Goal: Information Seeking & Learning: Check status

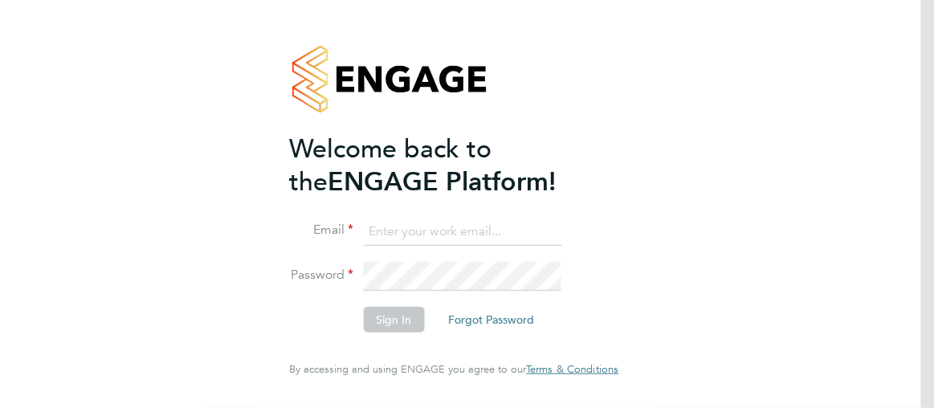
type input "[PERSON_NAME][EMAIL_ADDRESS][PERSON_NAME][DOMAIN_NAME]"
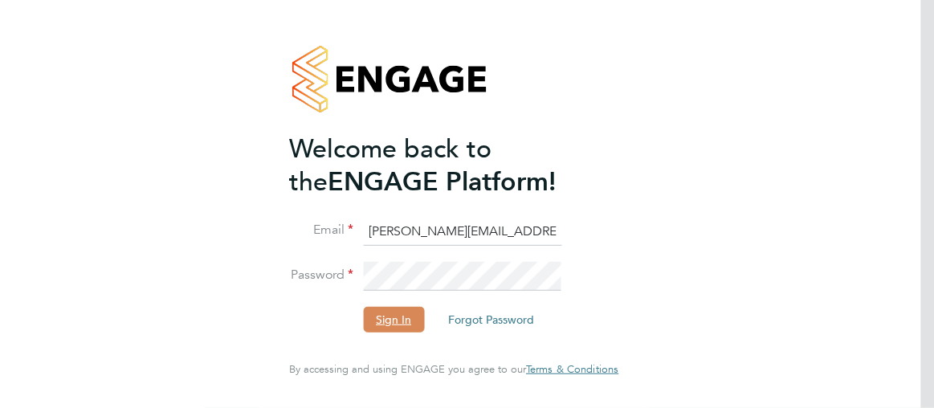
click at [387, 323] on button "Sign In" at bounding box center [393, 320] width 61 height 26
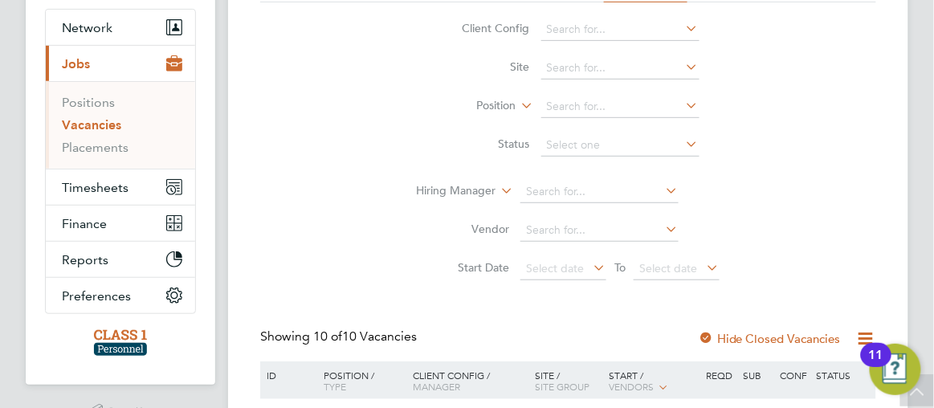
scroll to position [175, 0]
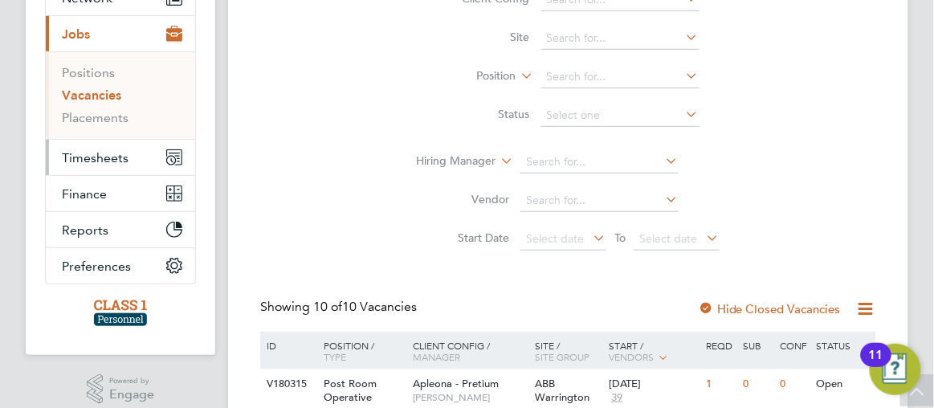
click at [105, 154] on span "Timesheets" at bounding box center [95, 157] width 67 height 15
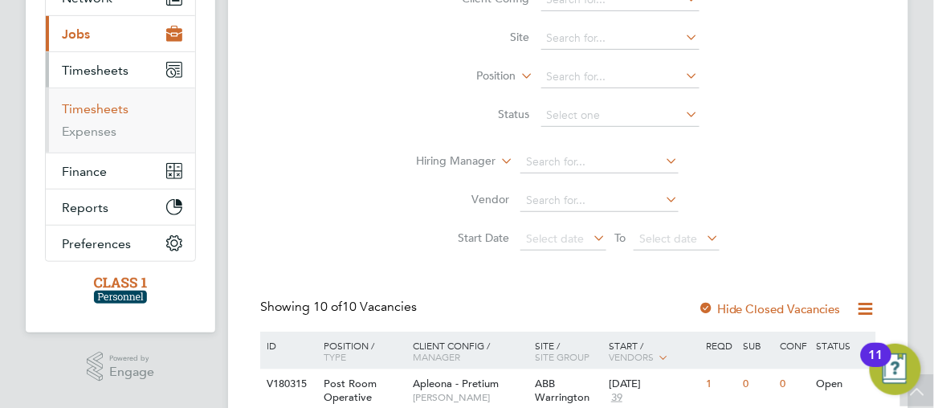
click at [93, 113] on link "Timesheets" at bounding box center [95, 108] width 67 height 15
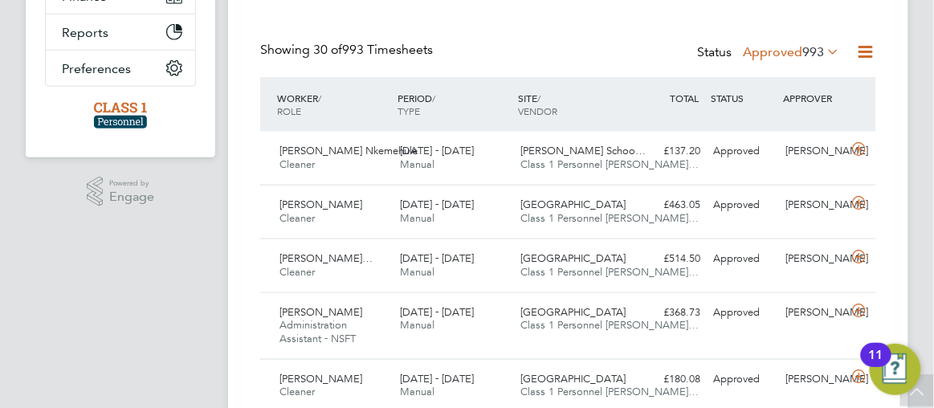
click at [825, 52] on icon at bounding box center [825, 51] width 0 height 22
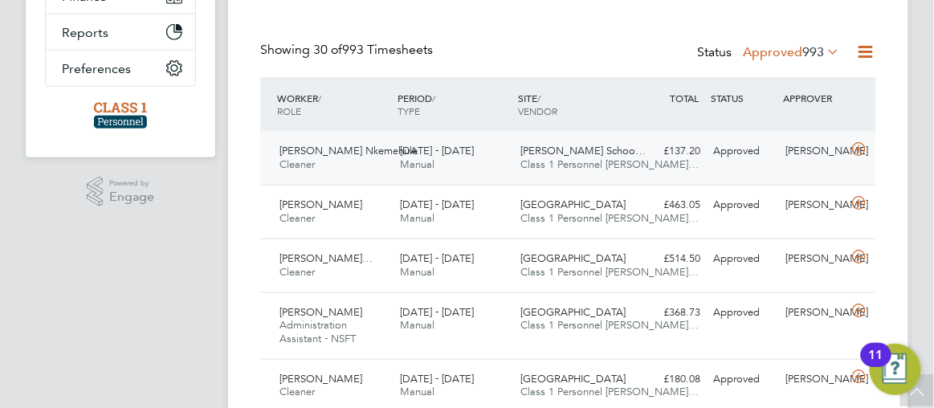
click at [645, 153] on div "£137.20 Approved" at bounding box center [671, 151] width 72 height 27
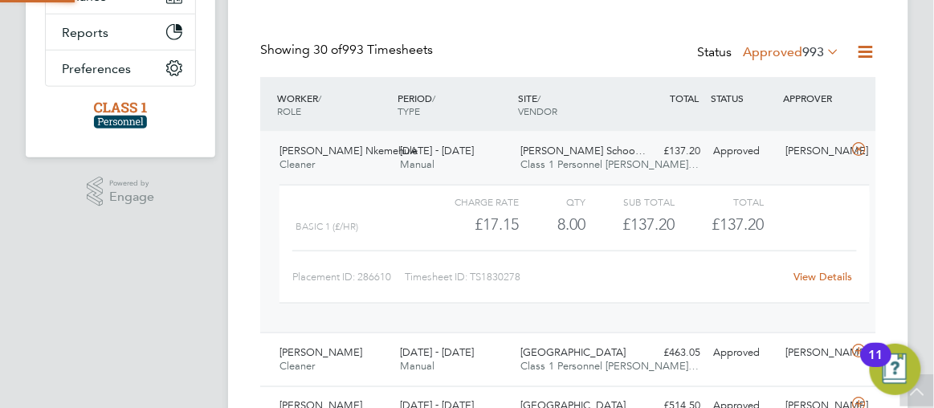
scroll to position [8, 7]
click at [799, 280] on link "View Details" at bounding box center [823, 277] width 59 height 14
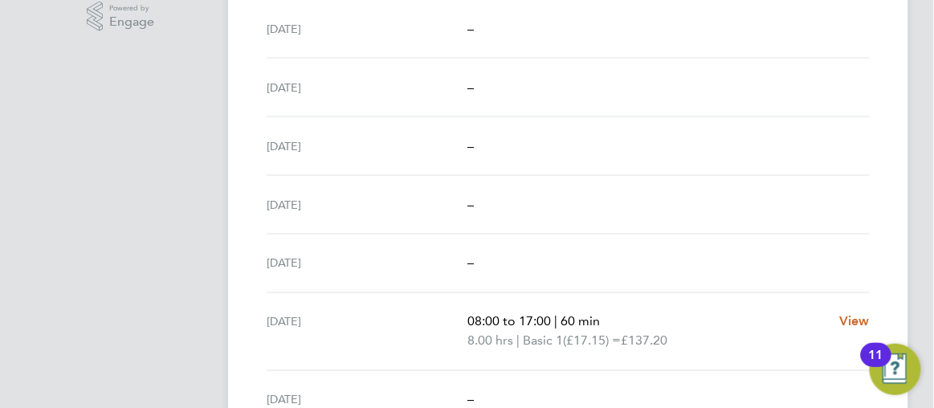
scroll to position [554, 0]
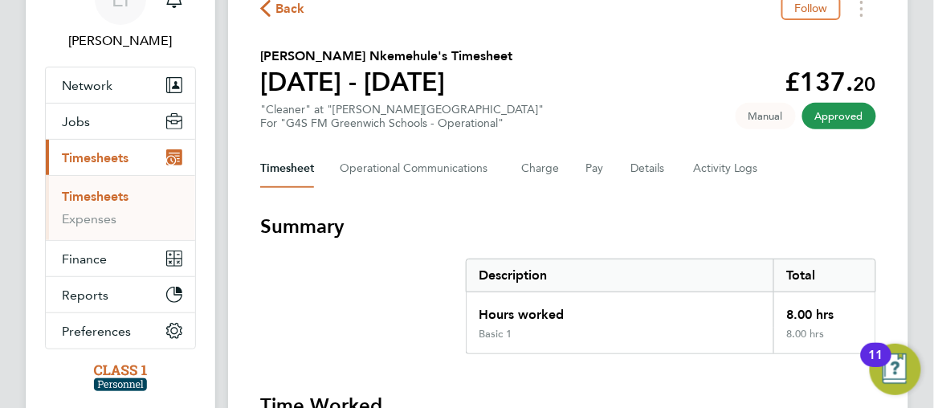
scroll to position [0, 0]
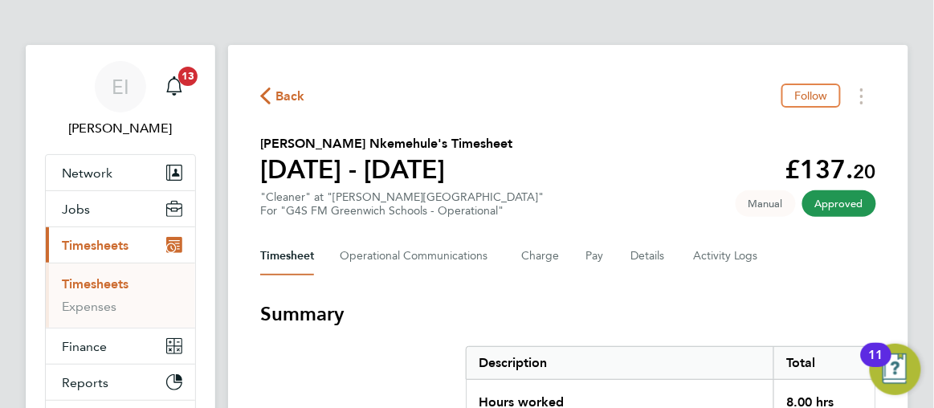
click at [260, 98] on icon "button" at bounding box center [265, 96] width 10 height 17
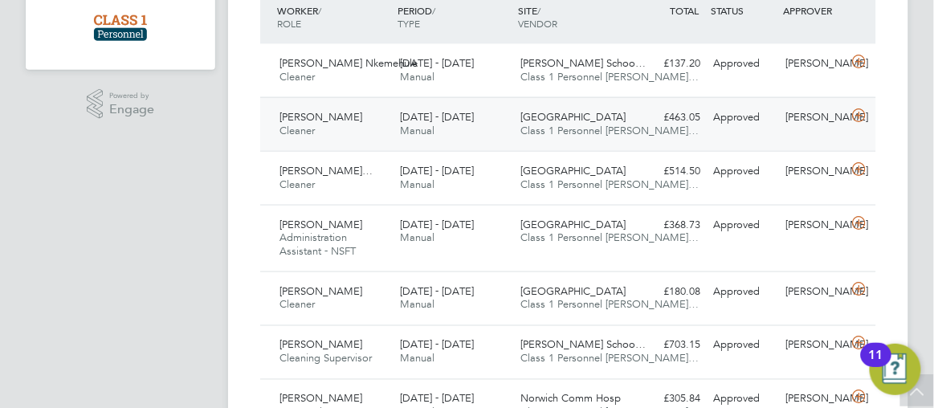
click at [743, 133] on div "Samuel Wright Cleaner 22 - 28 Sep 2025 22 - 28 Sep 2025 Manual Julian Hospital …" at bounding box center [568, 124] width 616 height 54
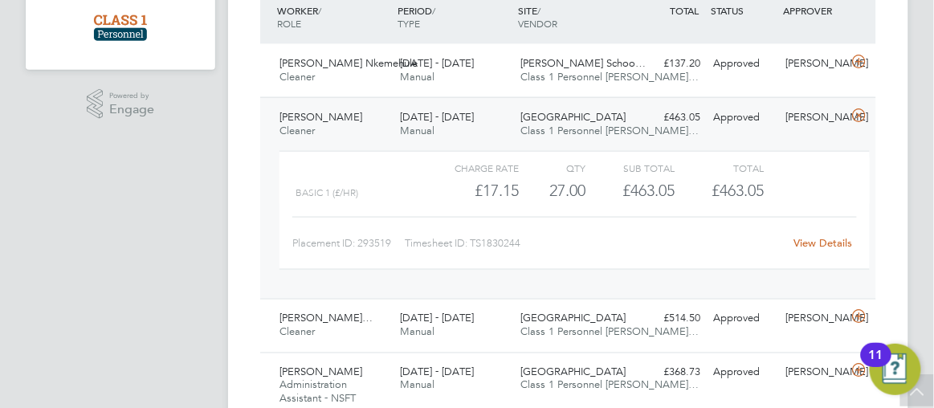
click at [811, 241] on link "View Details" at bounding box center [823, 243] width 59 height 14
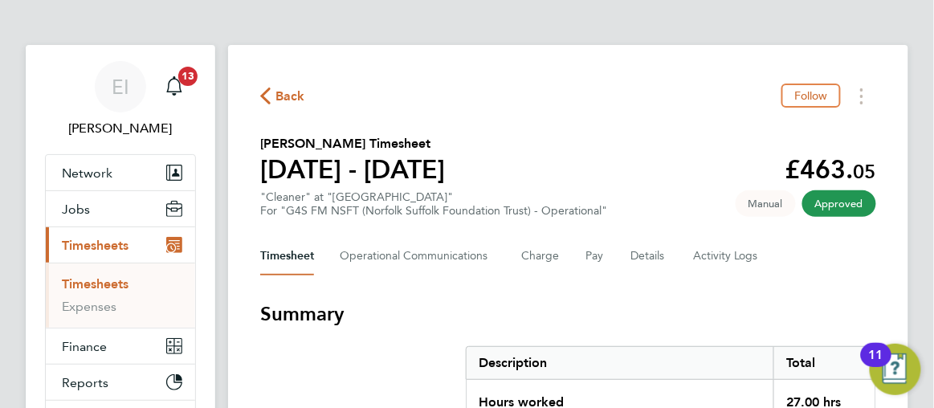
click at [268, 92] on icon "button" at bounding box center [265, 96] width 10 height 17
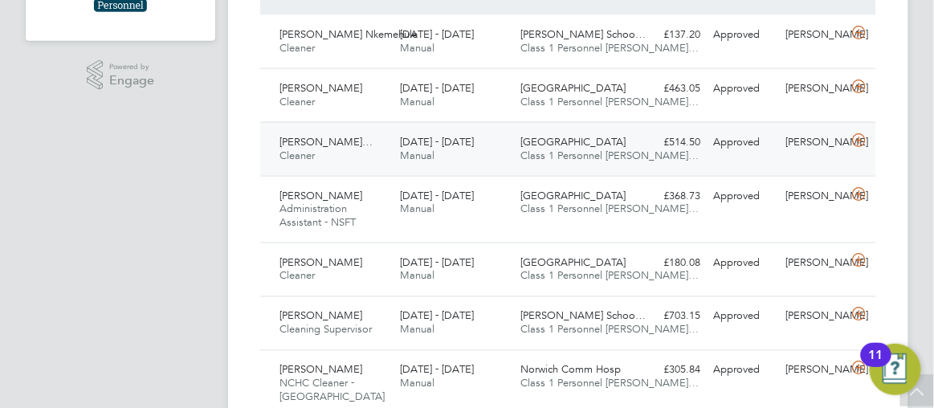
click at [497, 145] on div "22 - 28 Sep 2025 Manual" at bounding box center [454, 149] width 120 height 40
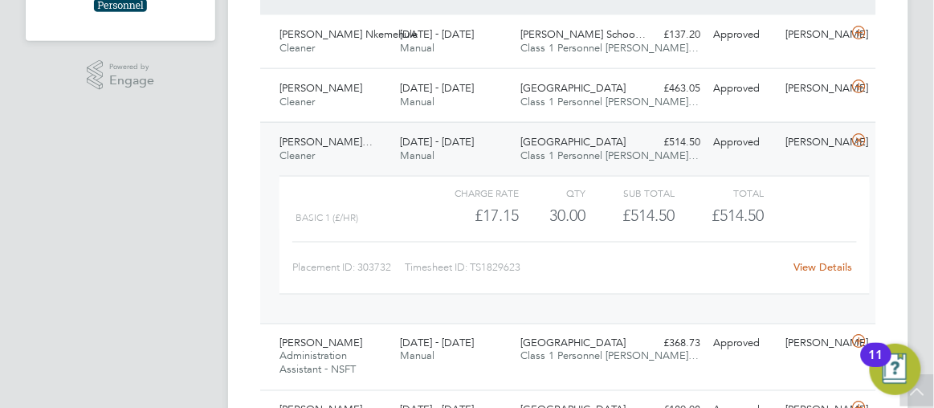
click at [818, 261] on link "View Details" at bounding box center [823, 268] width 59 height 14
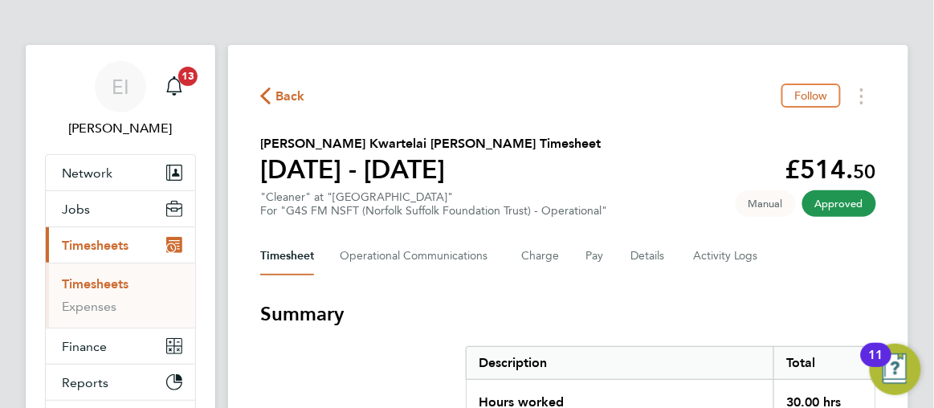
click at [263, 96] on icon "button" at bounding box center [265, 96] width 10 height 17
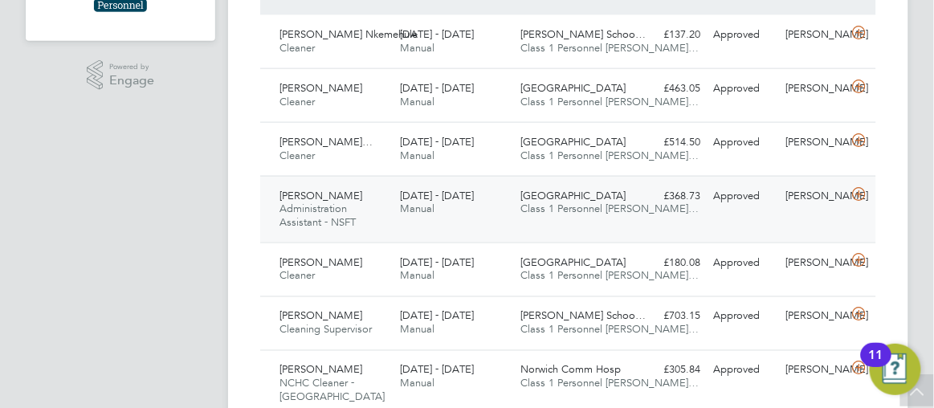
click at [645, 225] on div "Gabriella Santina Administration Assistant - NSFT 22 - 28 Sep 2025 22 - 28 Sep …" at bounding box center [568, 209] width 616 height 67
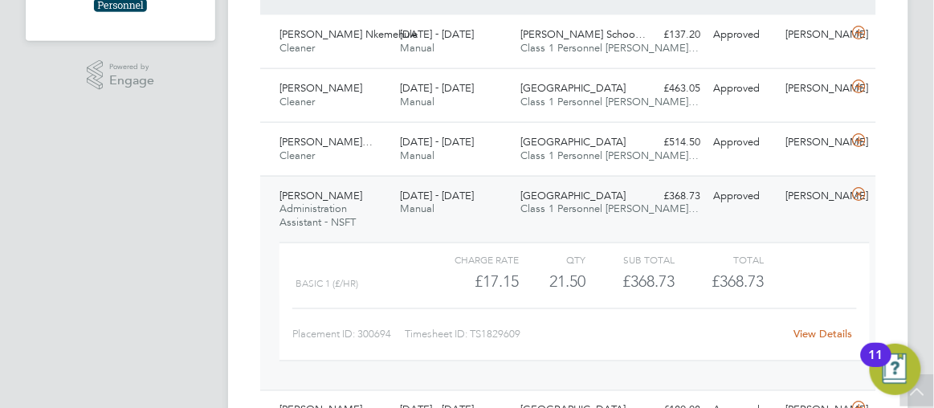
click at [816, 333] on link "View Details" at bounding box center [823, 335] width 59 height 14
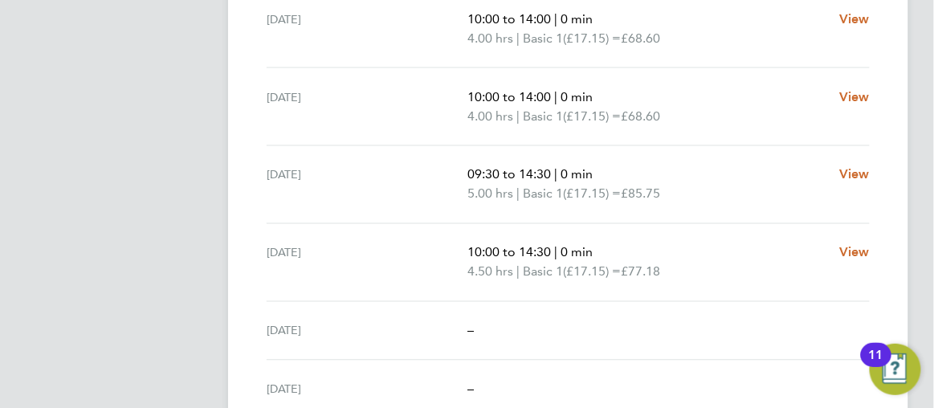
scroll to position [642, 0]
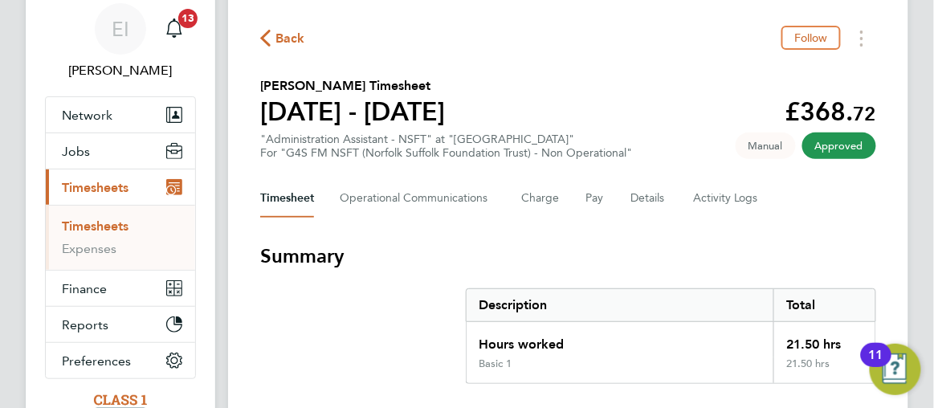
scroll to position [0, 0]
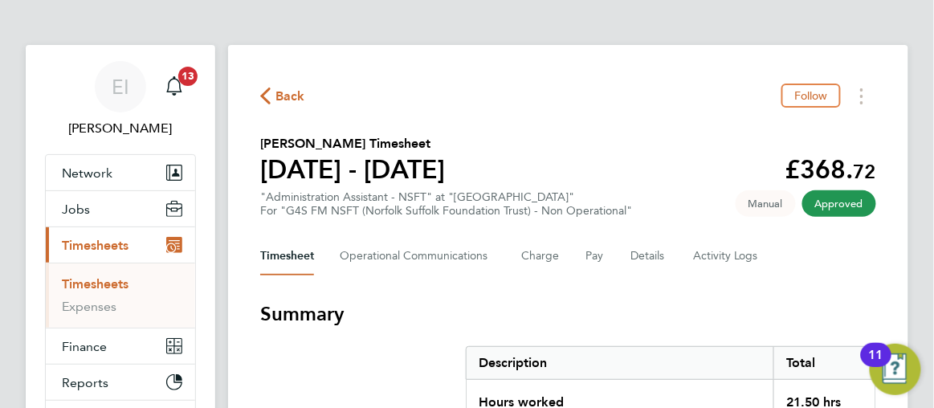
click at [268, 96] on icon "button" at bounding box center [265, 96] width 10 height 17
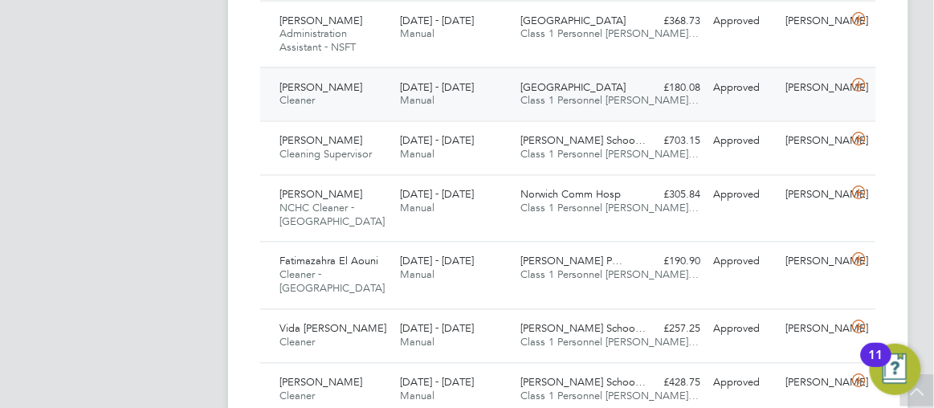
click at [636, 104] on div "Mafalda Cruz Cleaner 22 - 28 Sep 2025 22 - 28 Sep 2025 Manual Julian Hospital C…" at bounding box center [568, 94] width 616 height 54
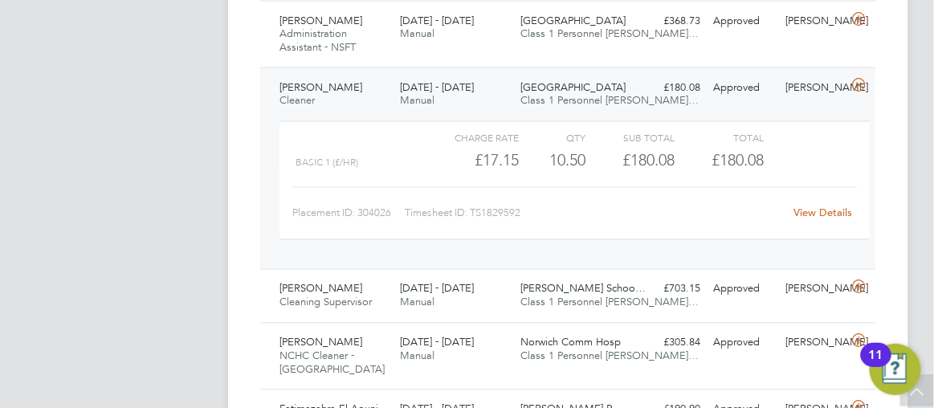
click at [808, 210] on link "View Details" at bounding box center [823, 213] width 59 height 14
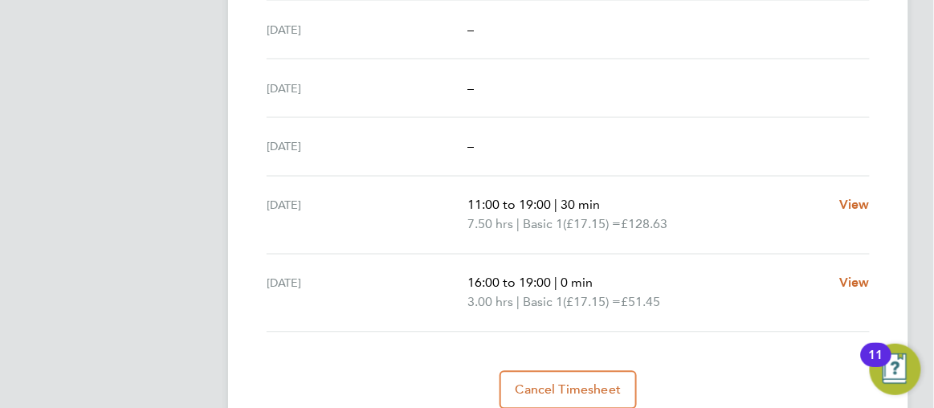
scroll to position [672, 0]
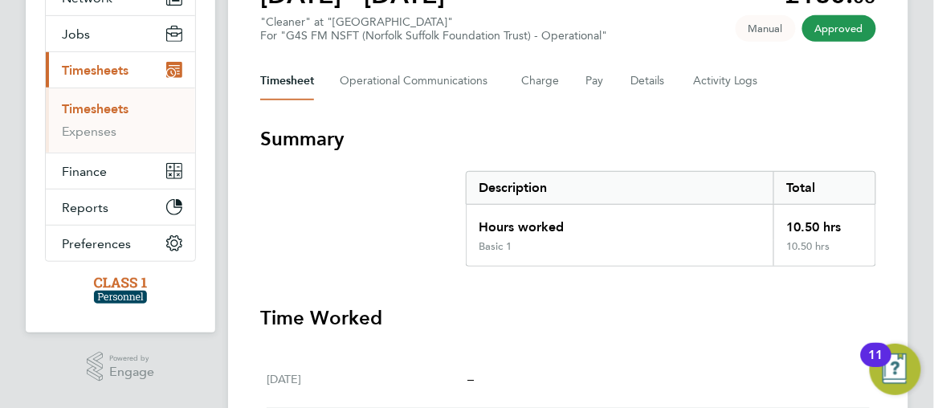
scroll to position [0, 0]
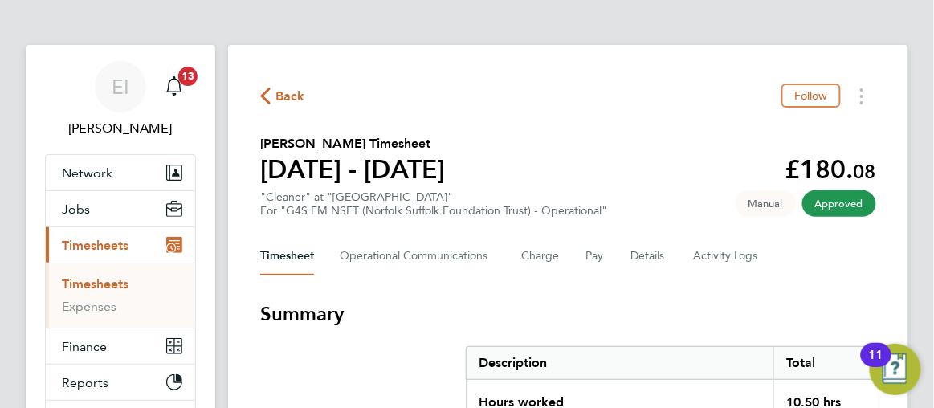
click at [267, 97] on icon "button" at bounding box center [265, 96] width 10 height 17
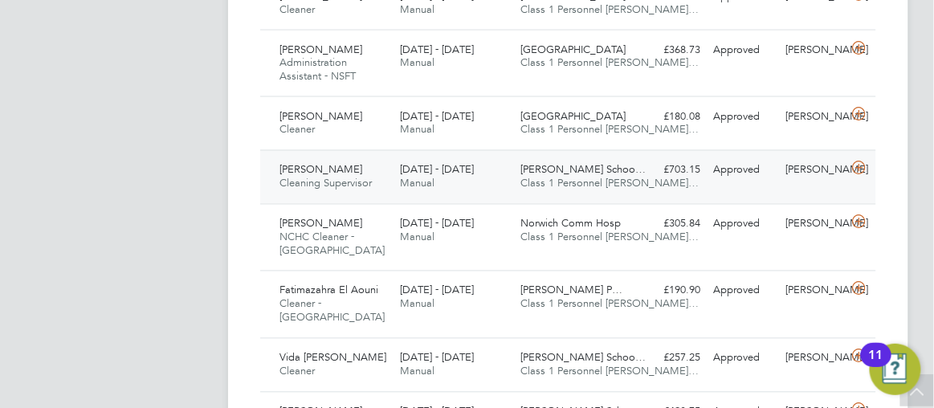
click at [492, 188] on div "22 - 28 Sep 2025 Manual" at bounding box center [454, 177] width 120 height 40
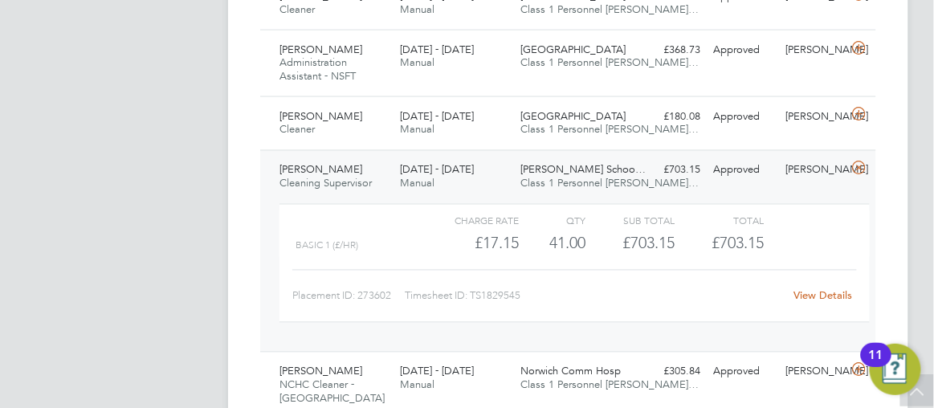
click at [812, 293] on link "View Details" at bounding box center [823, 296] width 59 height 14
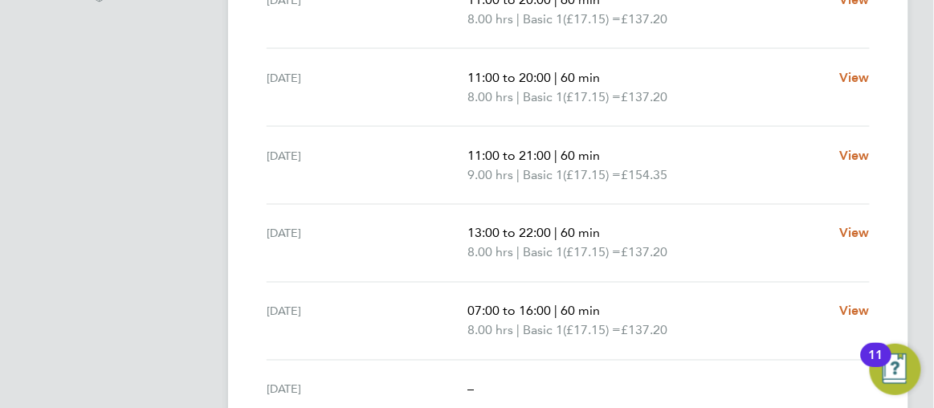
scroll to position [584, 0]
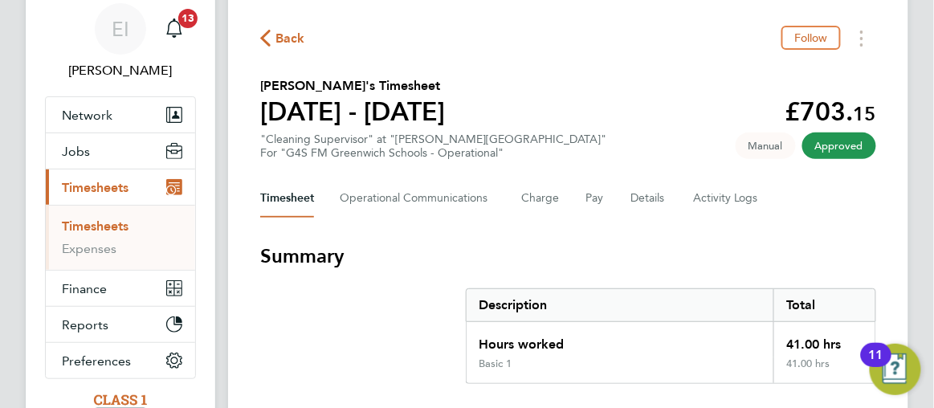
scroll to position [0, 0]
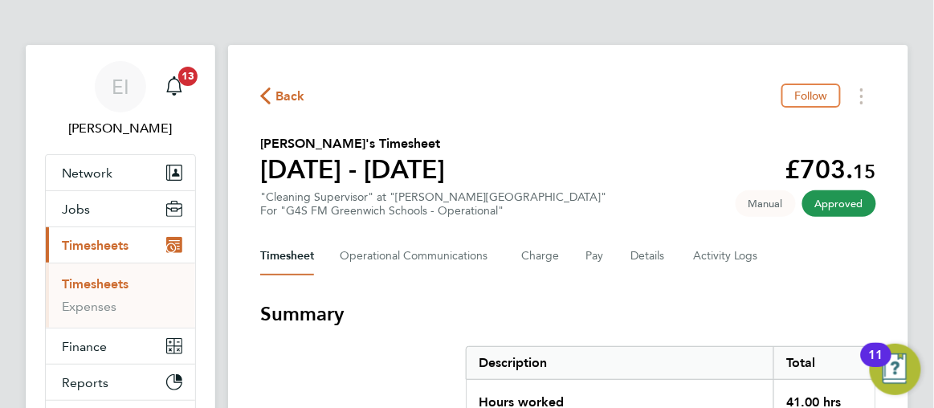
click at [265, 96] on icon "button" at bounding box center [265, 96] width 10 height 17
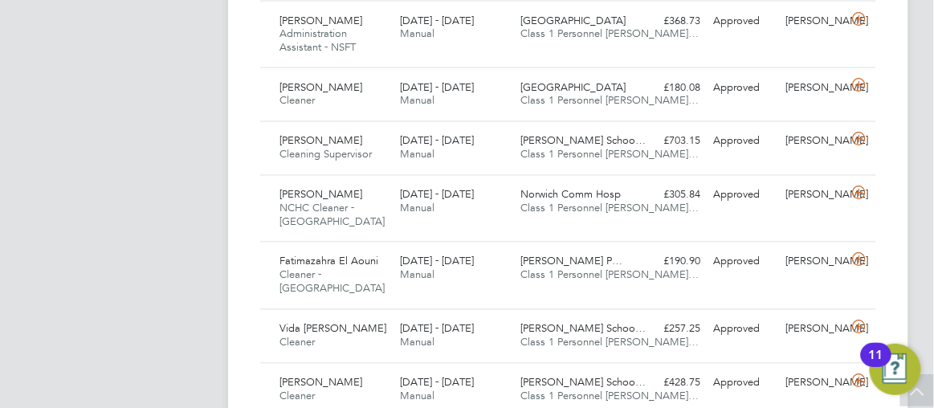
scroll to position [672, 0]
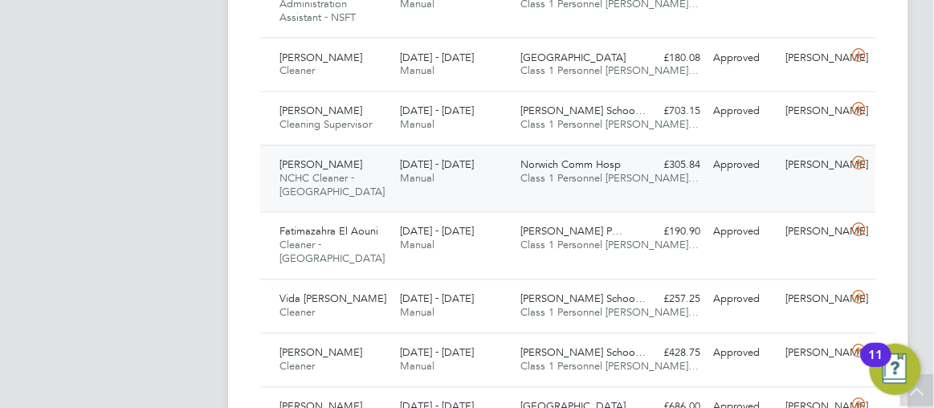
click at [650, 156] on div "£305.84 Approved" at bounding box center [671, 166] width 72 height 27
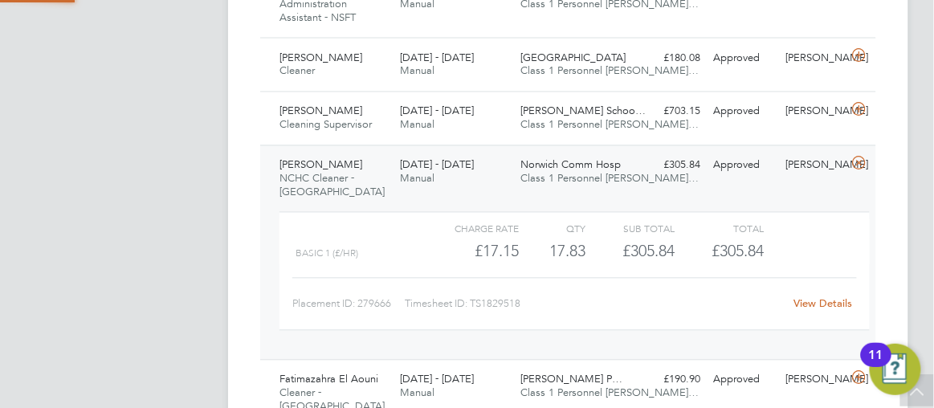
scroll to position [8, 7]
click at [811, 302] on link "View Details" at bounding box center [823, 304] width 59 height 14
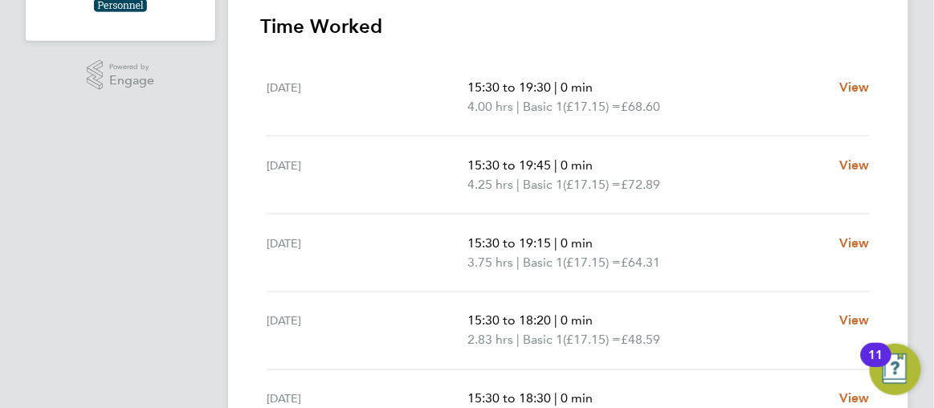
scroll to position [496, 0]
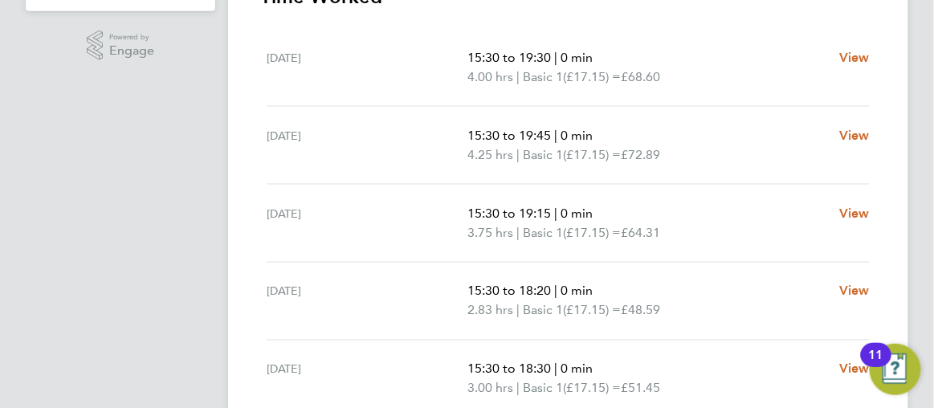
click at [912, 284] on ng-component "Back Follow Joseph Coffey's Timesheet 22 - 28 Sept 2025 £305. 84 "NCHC Cleaner …" at bounding box center [581, 78] width 706 height 1148
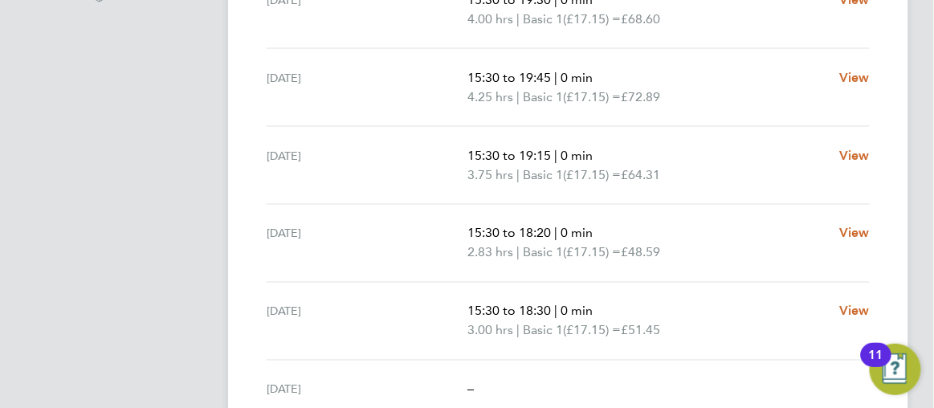
scroll to position [584, 0]
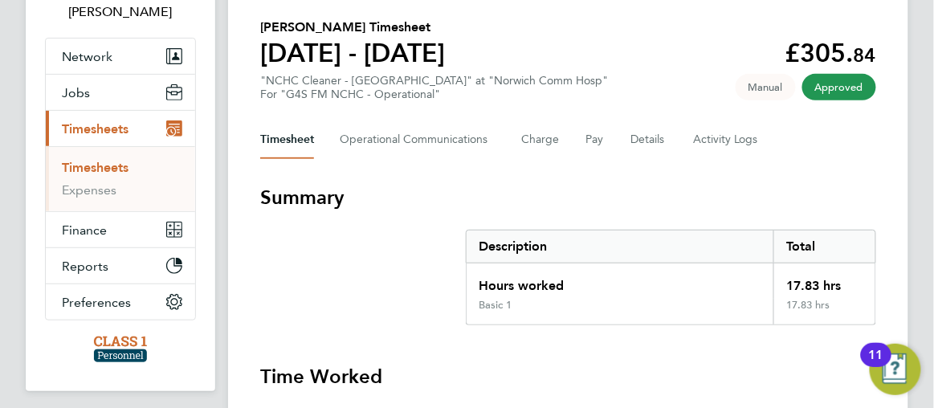
scroll to position [0, 0]
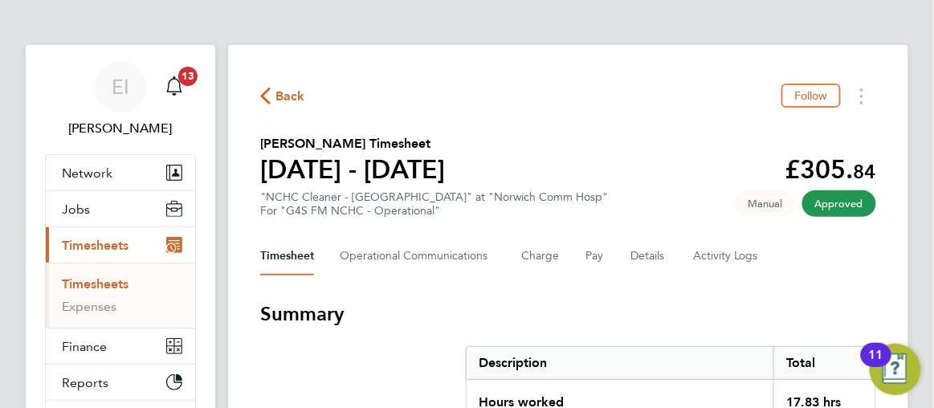
click at [264, 98] on icon "button" at bounding box center [265, 96] width 10 height 17
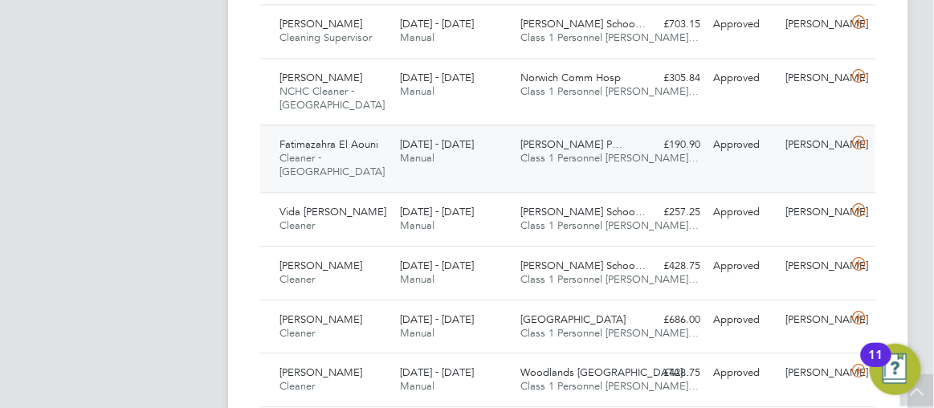
click at [337, 140] on span "Fatimazahra El Aouni" at bounding box center [329, 144] width 99 height 14
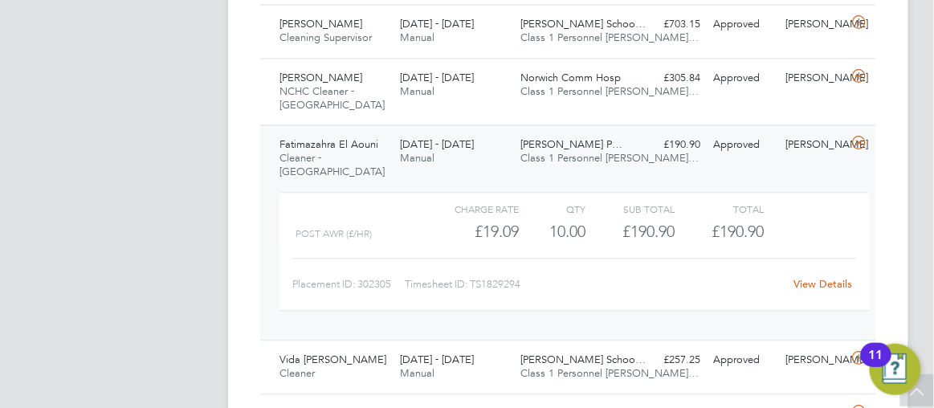
click at [808, 284] on link "View Details" at bounding box center [823, 284] width 59 height 14
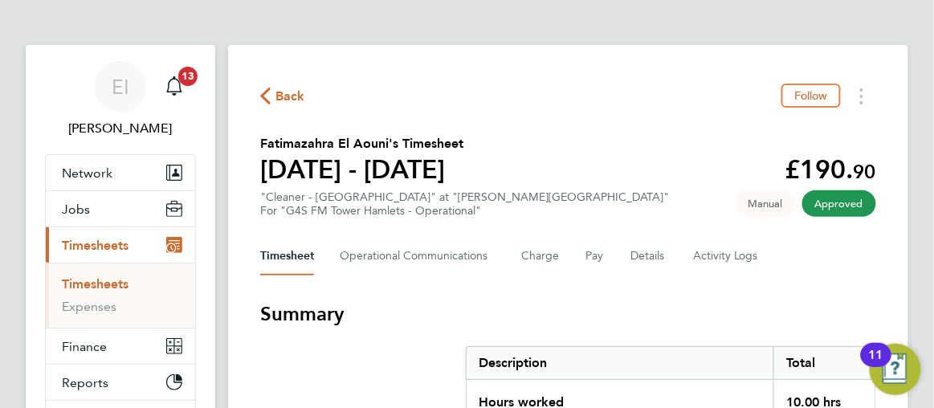
click at [268, 94] on icon "button" at bounding box center [265, 96] width 10 height 17
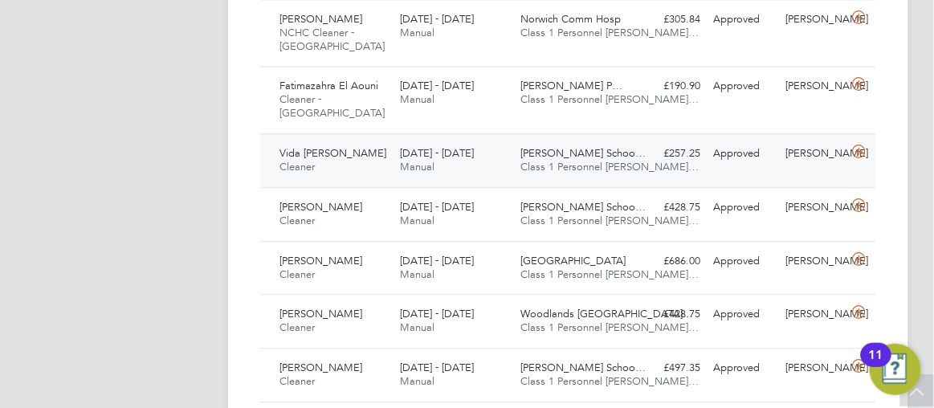
click at [638, 153] on div "£257.25 Approved" at bounding box center [671, 154] width 72 height 27
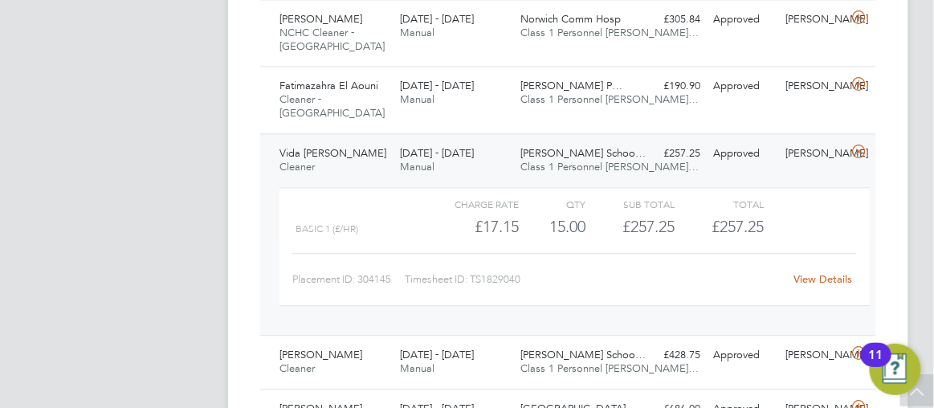
click at [815, 276] on link "View Details" at bounding box center [823, 279] width 59 height 14
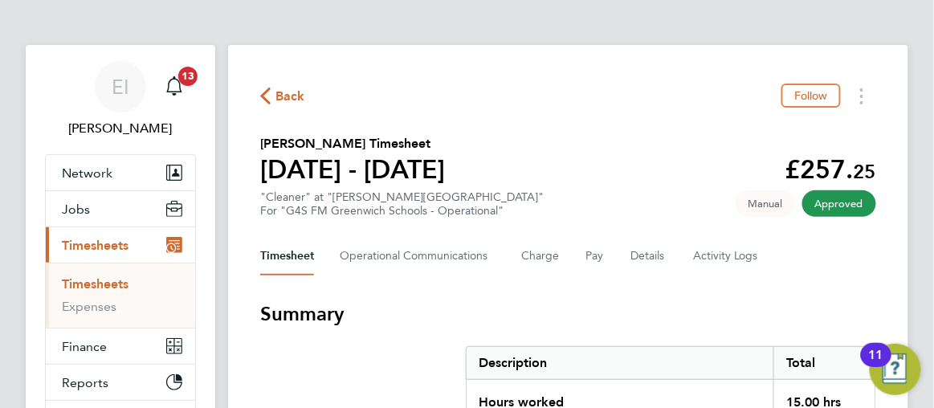
click at [265, 98] on icon "button" at bounding box center [265, 96] width 10 height 17
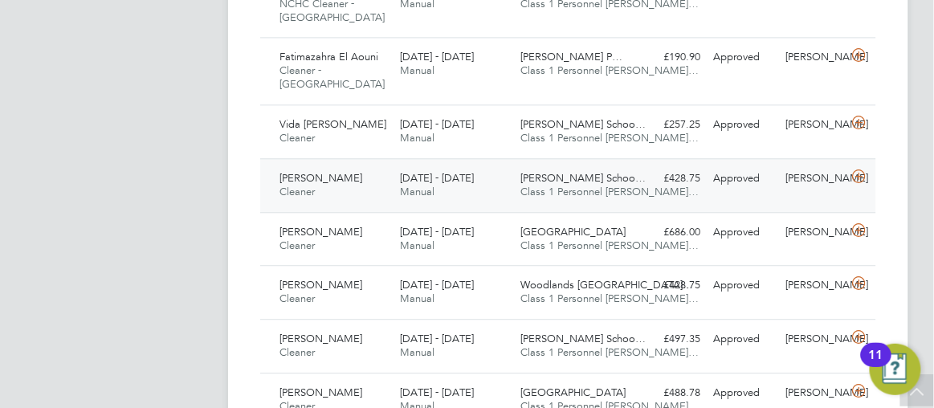
click at [632, 189] on div "Thomas Tallis Schoo… Class 1 Personnel Li…" at bounding box center [574, 185] width 120 height 40
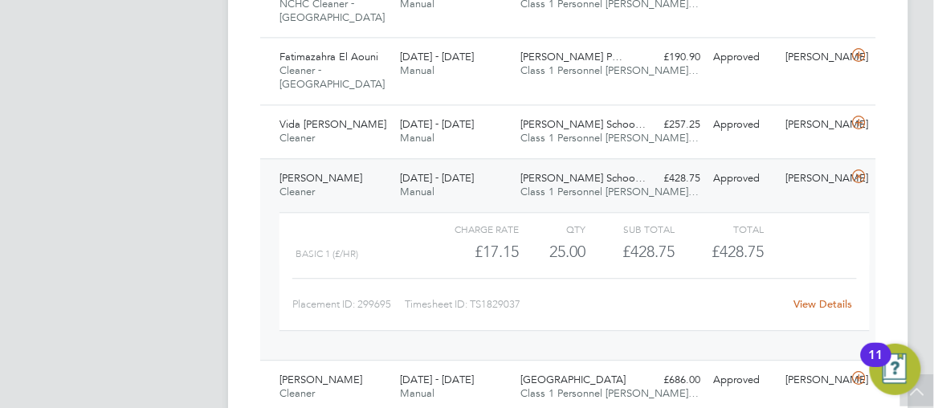
click at [797, 297] on link "View Details" at bounding box center [823, 304] width 59 height 14
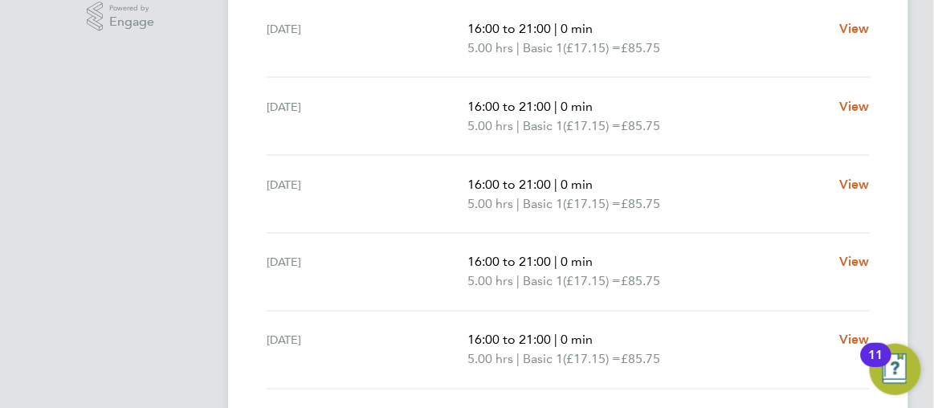
scroll to position [554, 0]
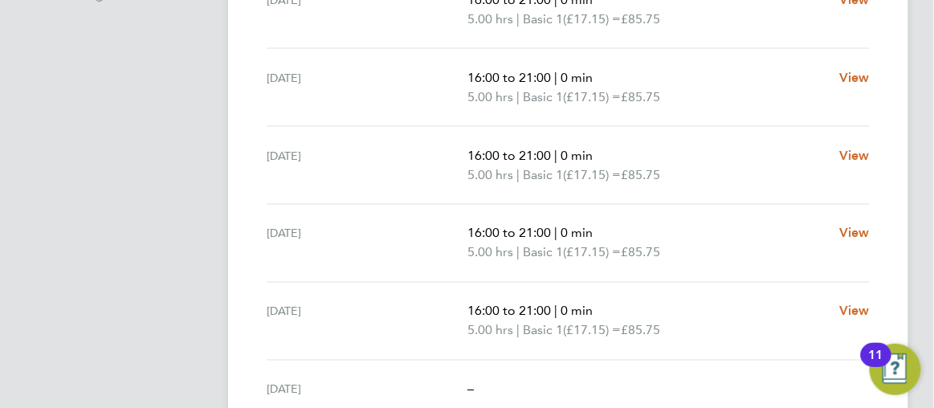
click at [928, 275] on ng-component "Back Follow [PERSON_NAME] Timesheet [DATE] - [DATE] £428. 75 "Cleaner" at "[PER…" at bounding box center [581, 20] width 706 height 1148
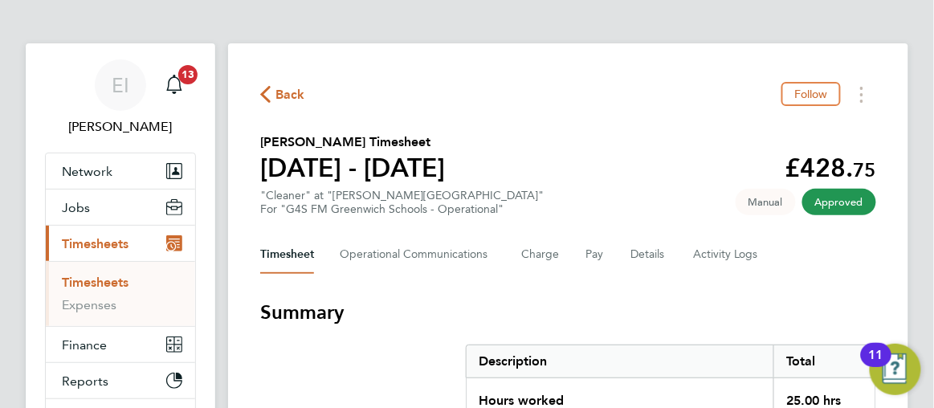
scroll to position [0, 0]
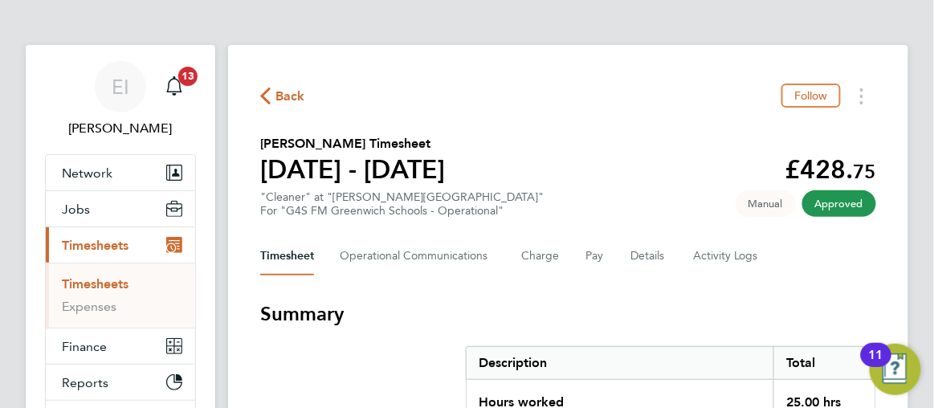
click at [265, 98] on icon "button" at bounding box center [265, 96] width 10 height 17
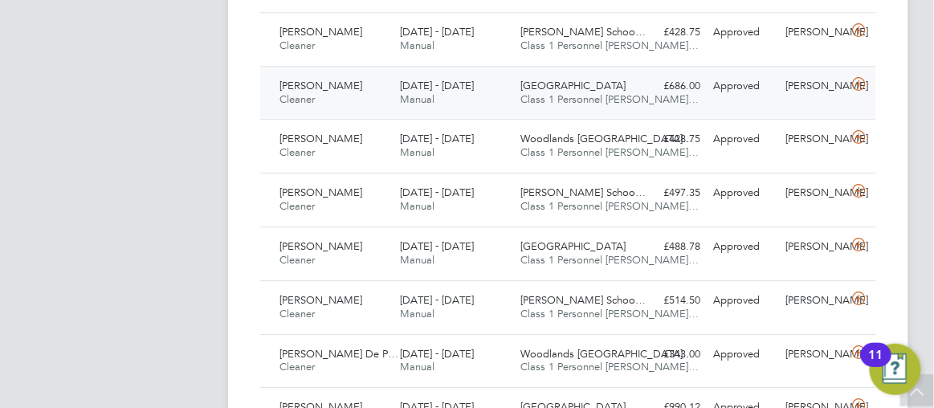
click at [647, 87] on div "£686.00 Approved" at bounding box center [671, 86] width 72 height 27
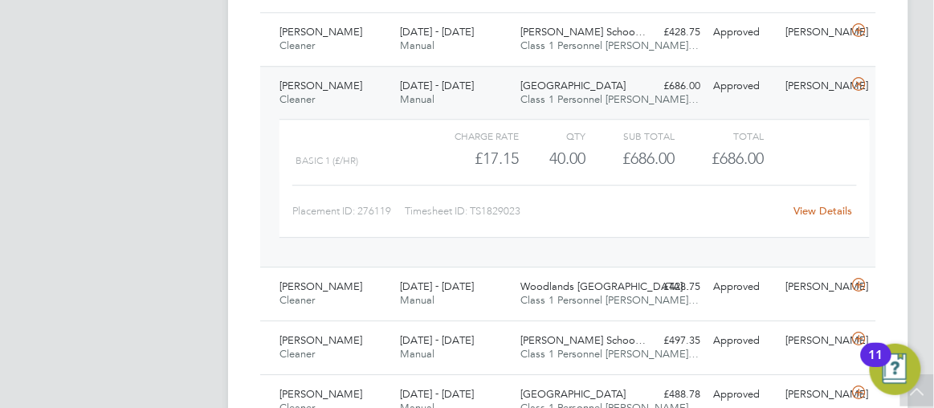
click at [812, 208] on link "View Details" at bounding box center [823, 211] width 59 height 14
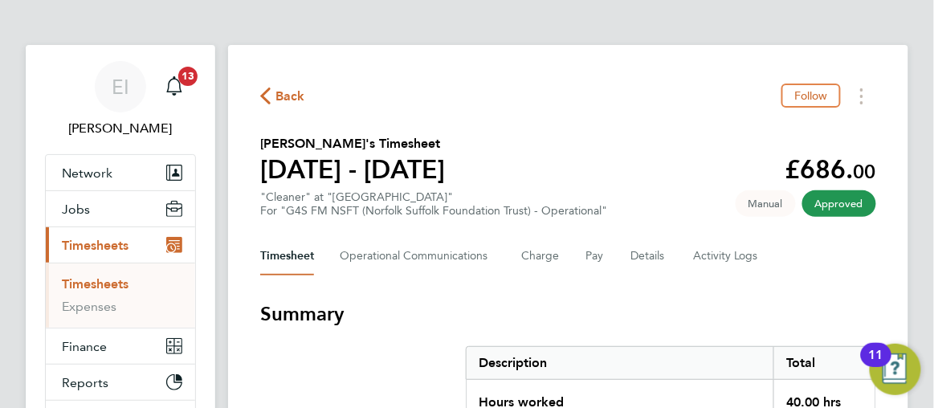
click at [268, 91] on icon "button" at bounding box center [265, 96] width 10 height 17
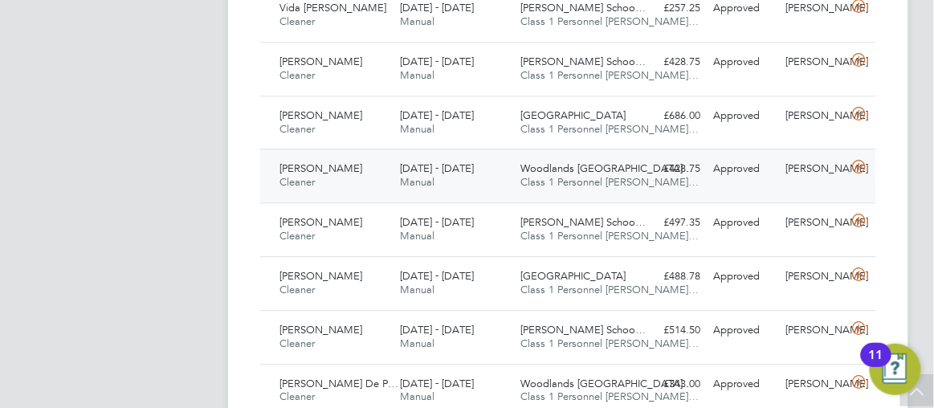
click at [656, 178] on div "[PERSON_NAME] Cleaner [DATE] - [DATE] [DATE] - [DATE] Manual Woodlands [GEOGRAP…" at bounding box center [568, 176] width 616 height 54
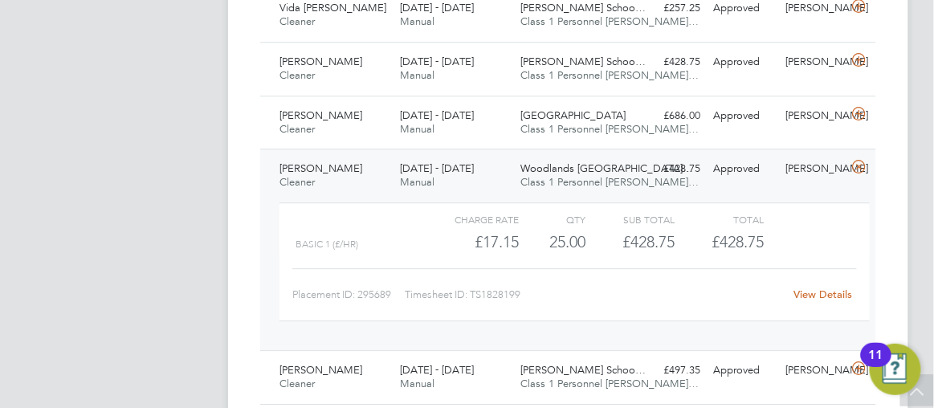
click at [822, 288] on link "View Details" at bounding box center [823, 295] width 59 height 14
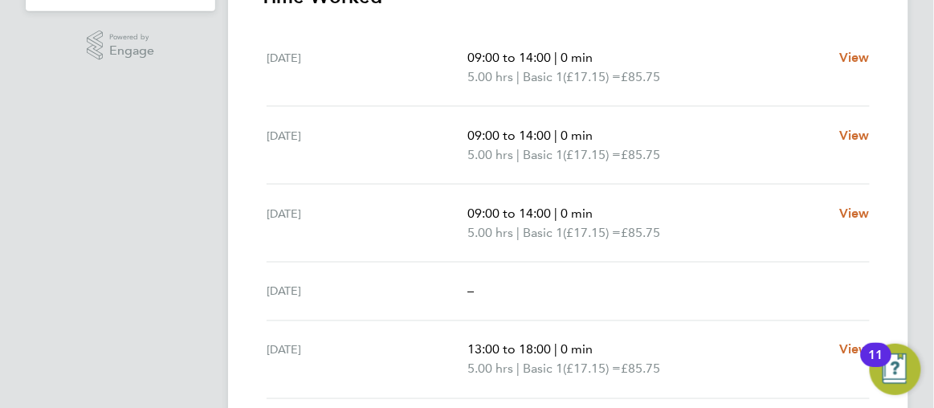
scroll to position [525, 0]
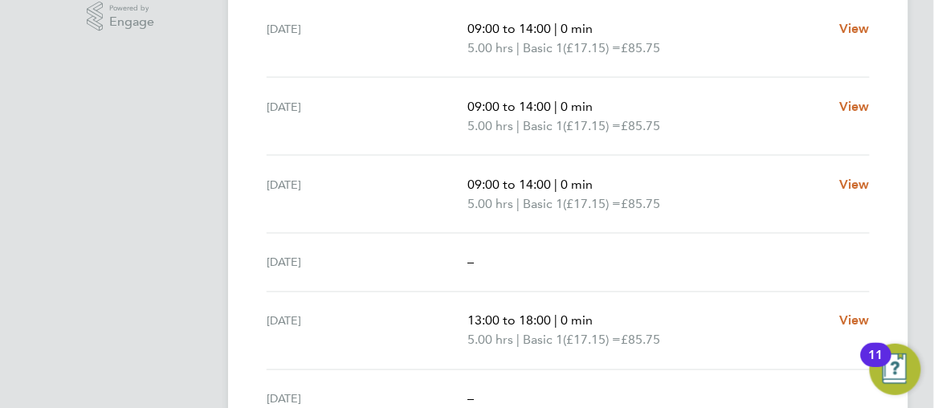
click at [919, 263] on ng-component "Back Follow Brunila Kolpira's Timesheet 22 - 28 Sept 2025 £428. 75 "Cleaner" at…" at bounding box center [581, 49] width 706 height 1148
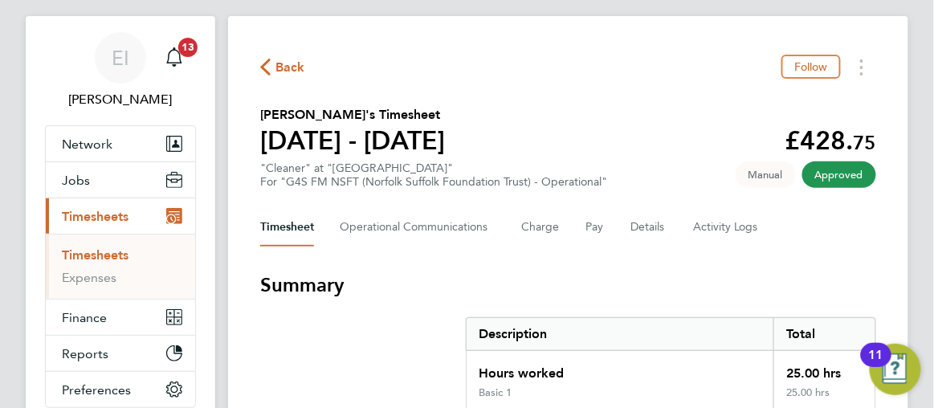
scroll to position [0, 0]
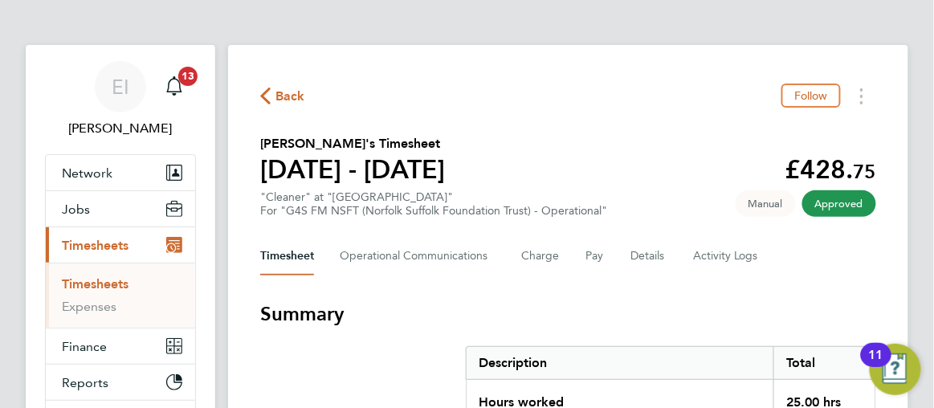
click at [260, 91] on icon "button" at bounding box center [265, 96] width 10 height 17
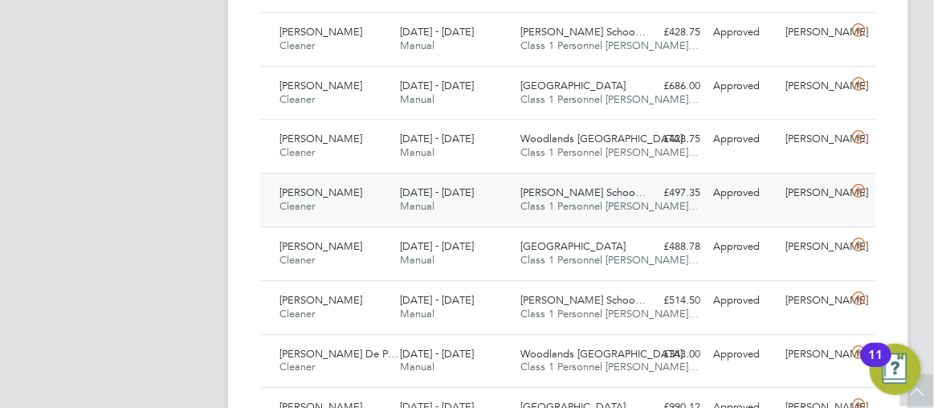
click at [638, 196] on div "£497.35 Approved" at bounding box center [671, 193] width 72 height 27
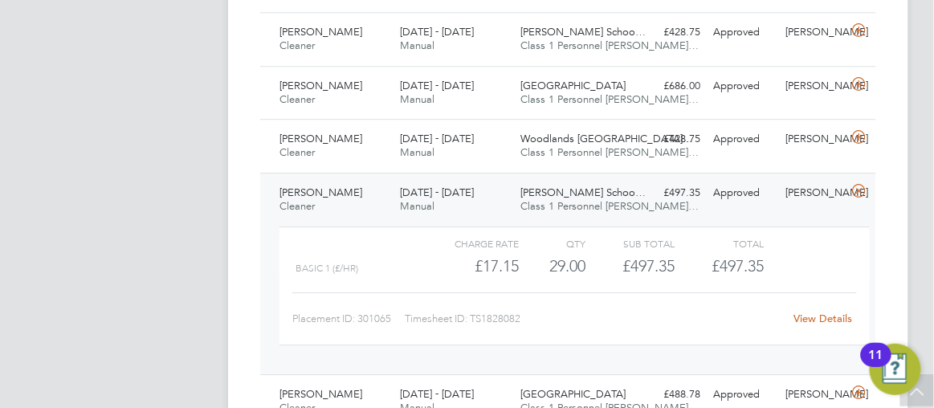
click at [815, 313] on link "View Details" at bounding box center [823, 319] width 59 height 14
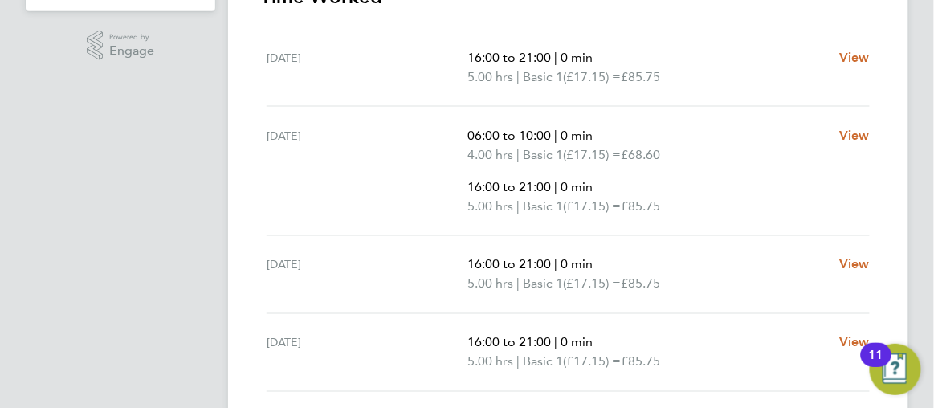
scroll to position [467, 0]
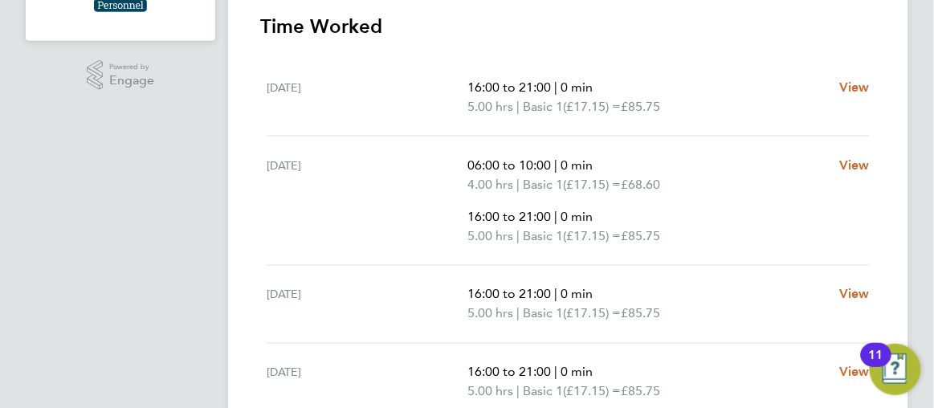
click at [928, 133] on ng-component "Back Follow Mariam Shobowale's Timesheet 22 - 28 Sept 2025 £497. 35 "Cleaner" a…" at bounding box center [581, 74] width 706 height 1082
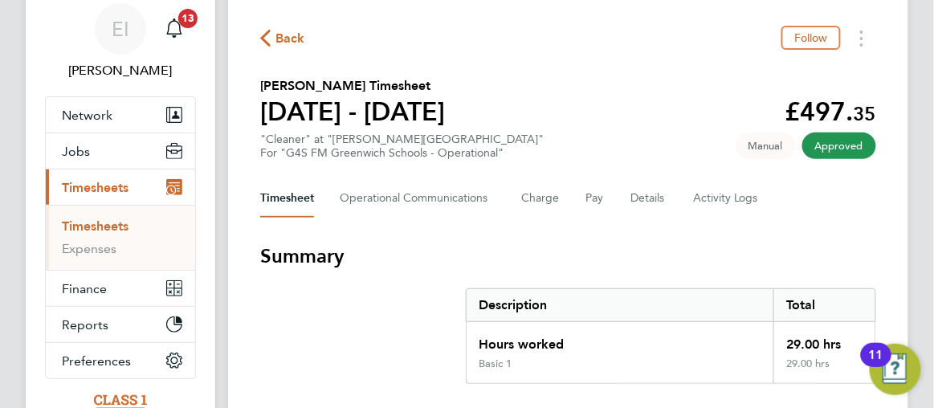
scroll to position [0, 0]
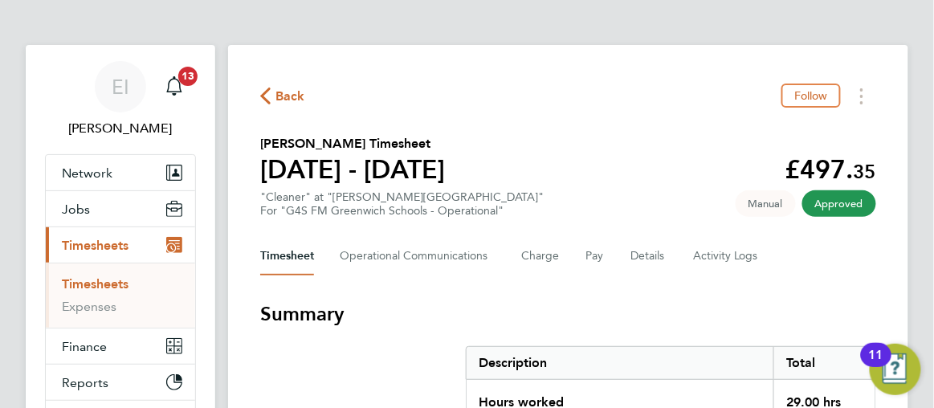
click at [264, 93] on icon "button" at bounding box center [265, 96] width 10 height 17
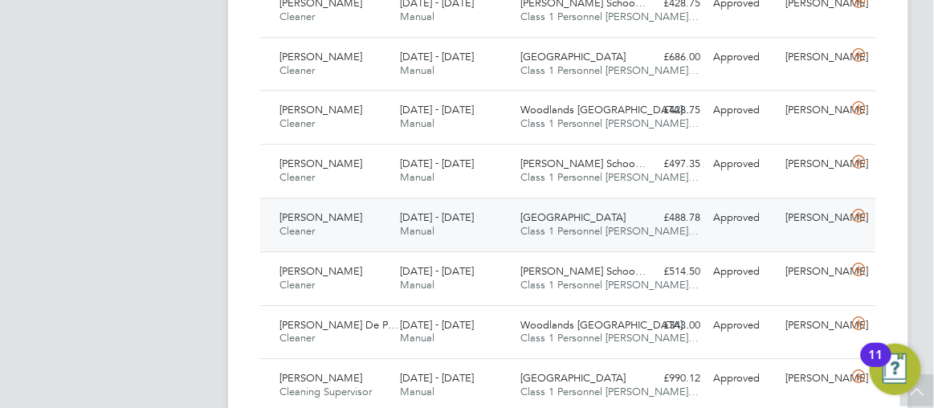
click at [615, 232] on div "Julian Hospital Class 1 Personnel [PERSON_NAME]…" at bounding box center [574, 225] width 120 height 40
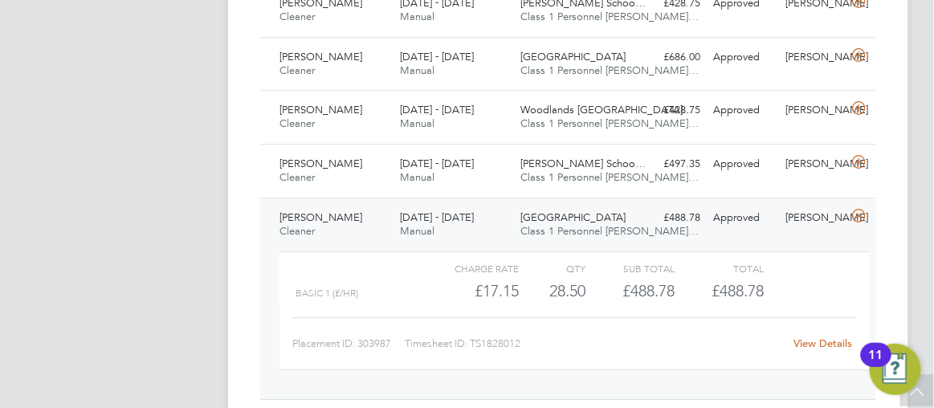
click at [812, 339] on link "View Details" at bounding box center [823, 344] width 59 height 14
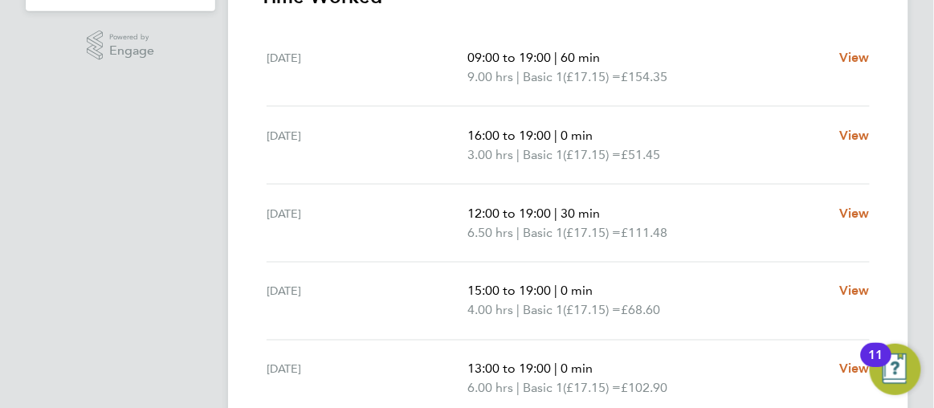
scroll to position [525, 0]
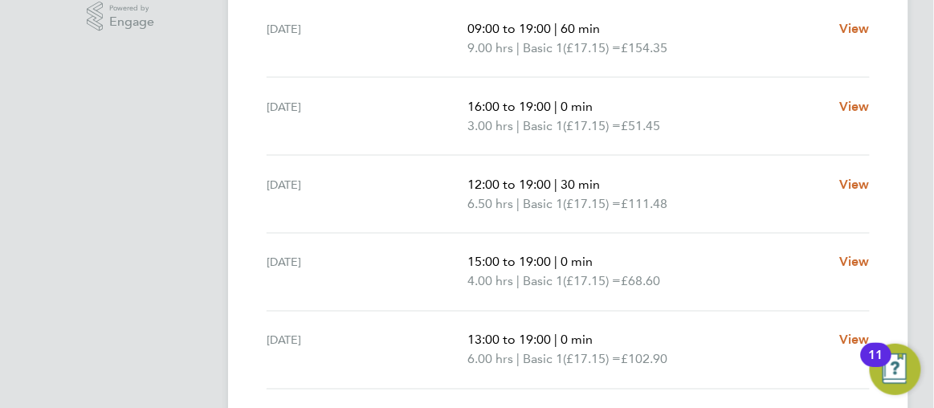
click at [929, 193] on ng-component "Back Following Judith Argon's Timesheet 22 - 28 Sept 2025 £488. 78 "Cleaner" at…" at bounding box center [581, 49] width 706 height 1148
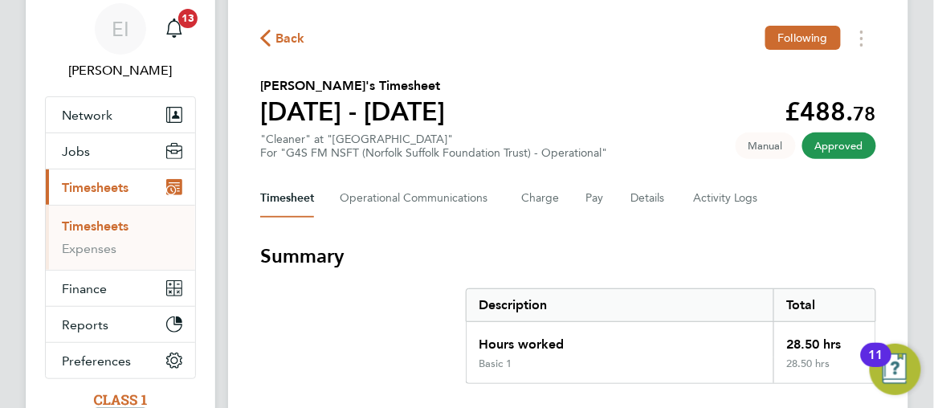
scroll to position [0, 0]
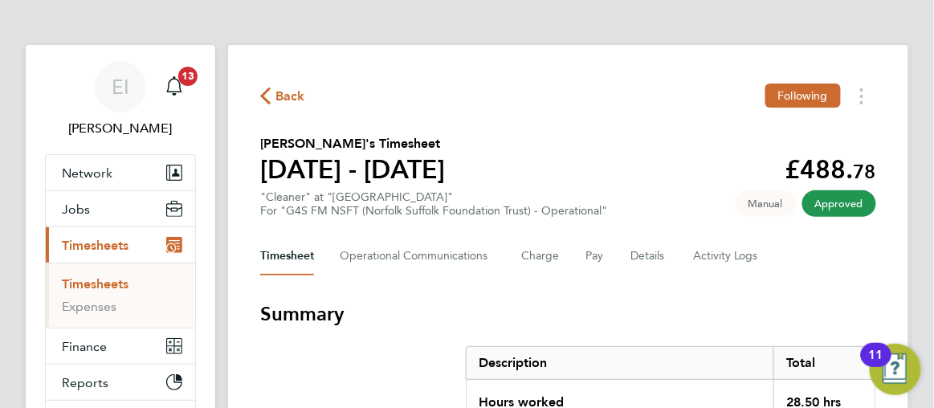
click at [268, 94] on icon "button" at bounding box center [265, 96] width 10 height 17
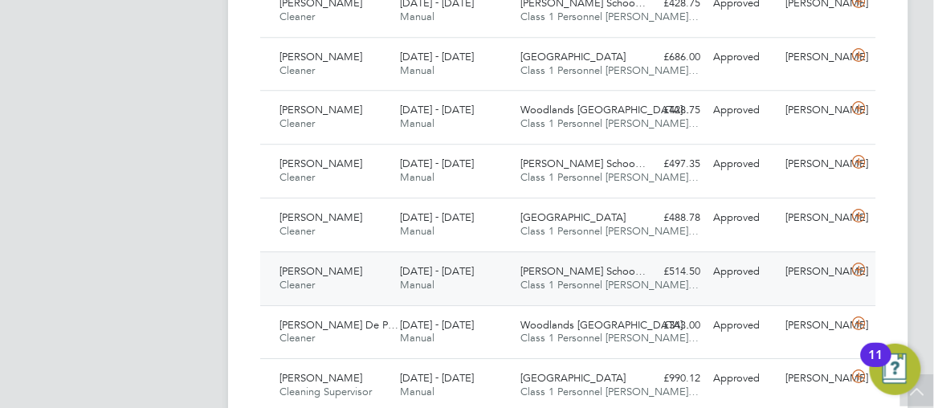
click at [652, 272] on div "£514.50 Approved" at bounding box center [671, 272] width 72 height 27
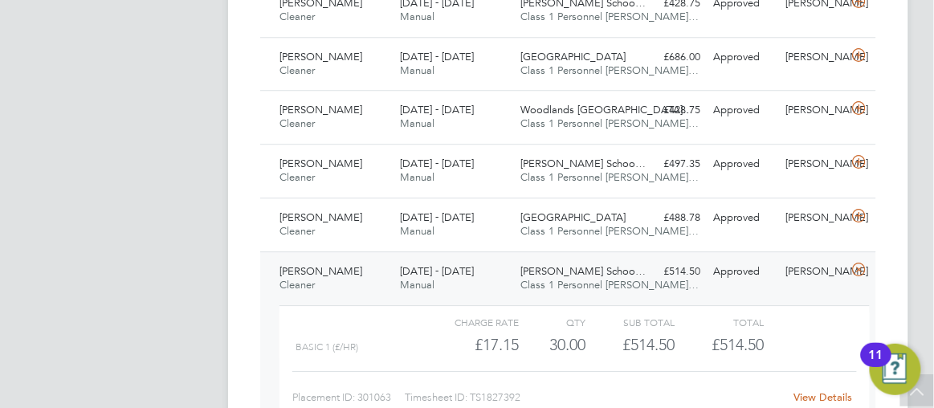
click at [816, 394] on link "View Details" at bounding box center [823, 397] width 59 height 14
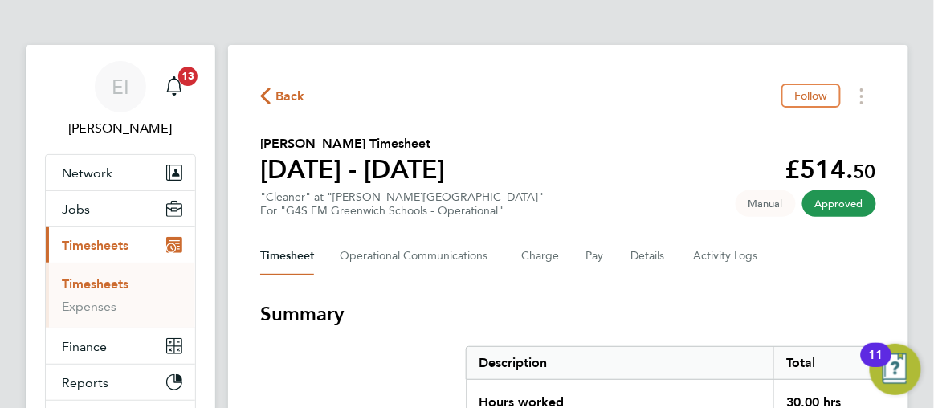
click at [270, 94] on icon "button" at bounding box center [265, 96] width 10 height 17
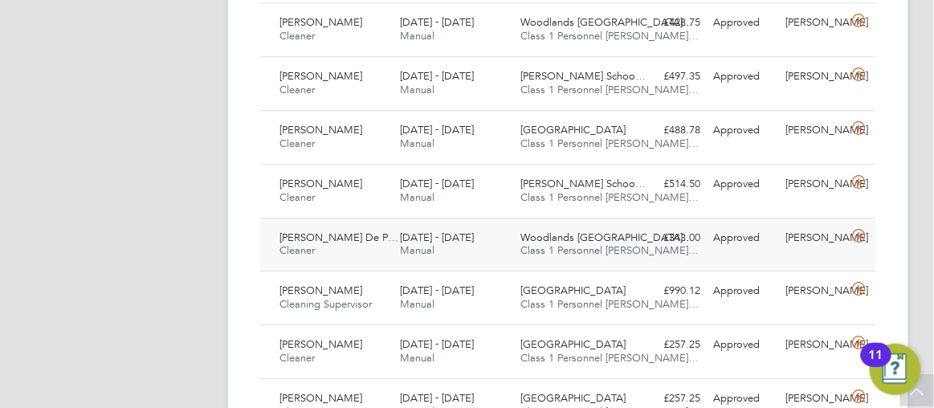
click at [601, 243] on span "Class 1 Personnel [PERSON_NAME]…" at bounding box center [610, 250] width 178 height 14
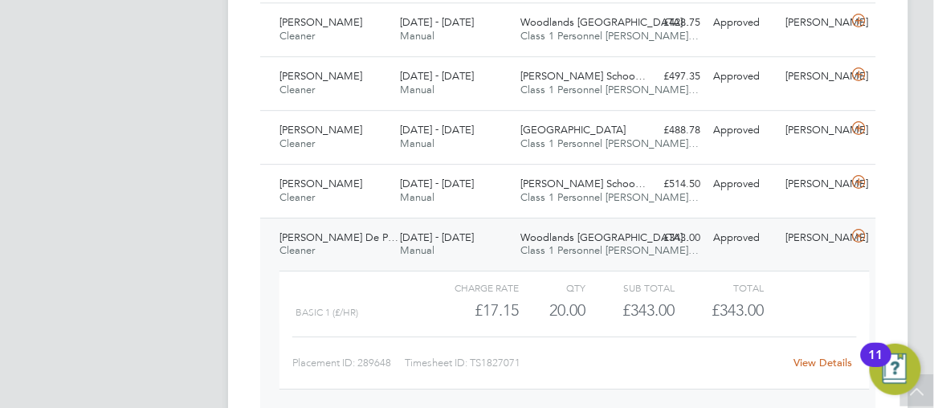
click at [800, 358] on link "View Details" at bounding box center [823, 363] width 59 height 14
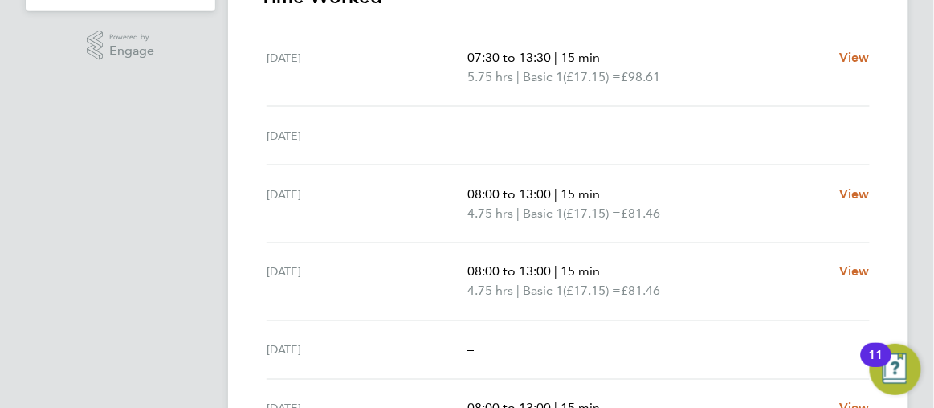
scroll to position [525, 0]
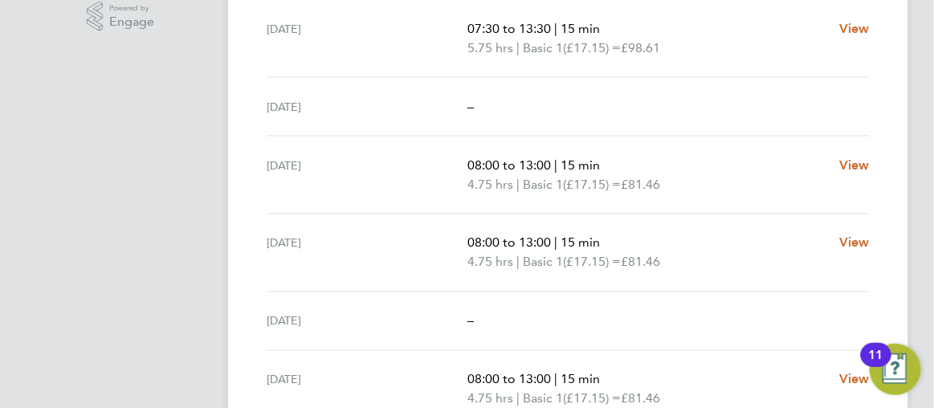
click at [922, 307] on ng-component "Back Follow [PERSON_NAME] [PERSON_NAME] Timesheet [DATE] - [DATE] £343. 00 "Cle…" at bounding box center [581, 39] width 706 height 1129
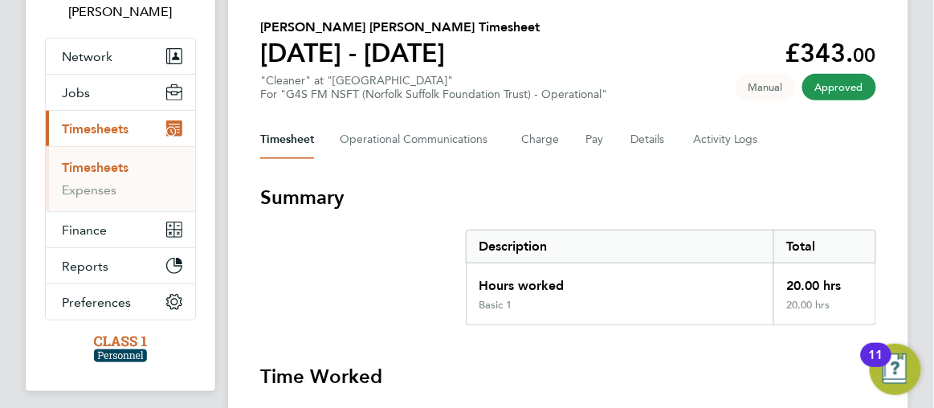
scroll to position [0, 0]
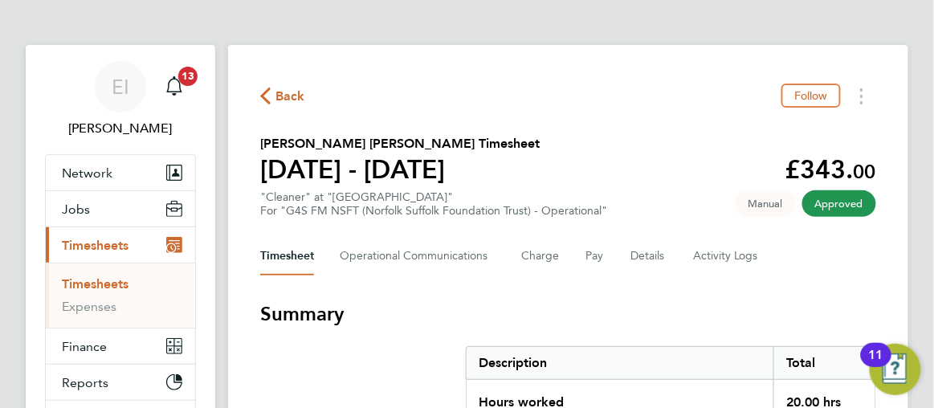
click at [264, 98] on icon "button" at bounding box center [265, 96] width 10 height 17
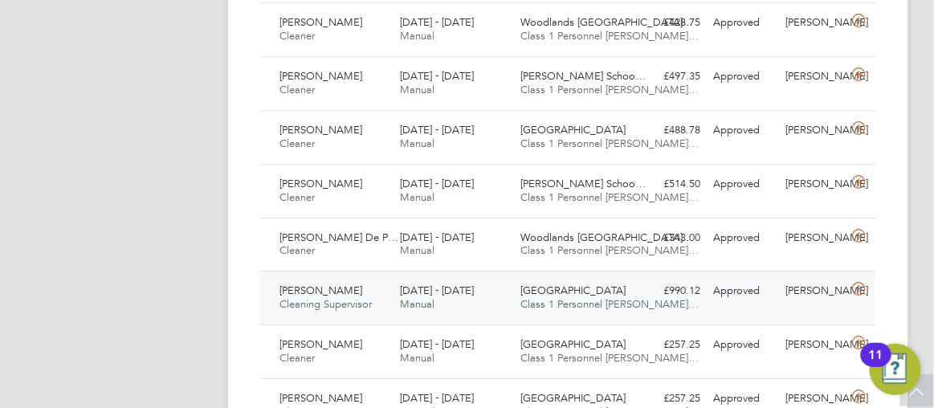
click at [629, 288] on div "Julian Hospital Class 1 Personnel [PERSON_NAME]…" at bounding box center [574, 298] width 120 height 40
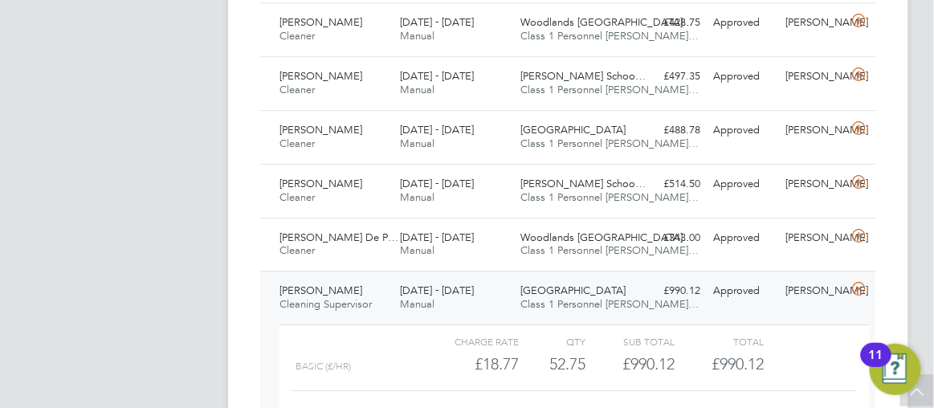
click at [924, 312] on app-barbie "Timesheets New Timesheet Timesheets I Follow All Timesheets Client Config Vendo…" at bounding box center [581, 91] width 706 height 2400
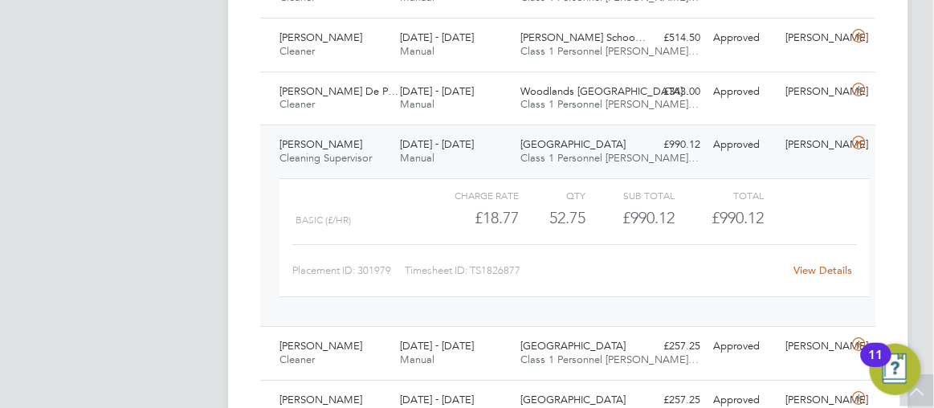
click at [807, 263] on link "View Details" at bounding box center [823, 270] width 59 height 14
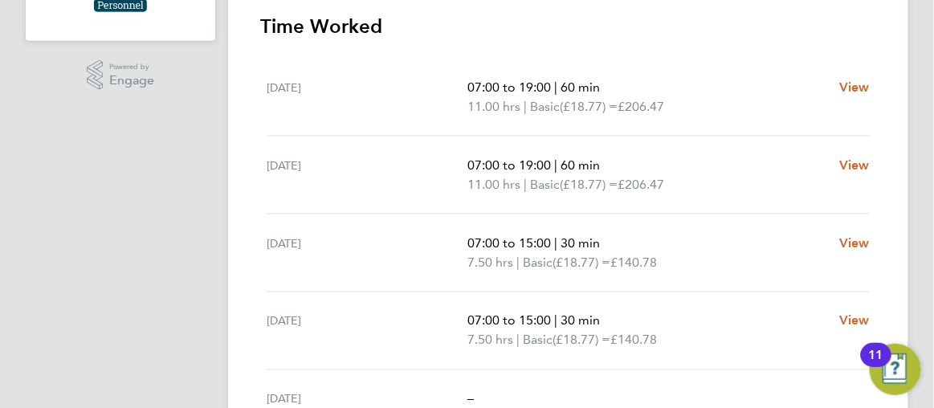
scroll to position [496, 0]
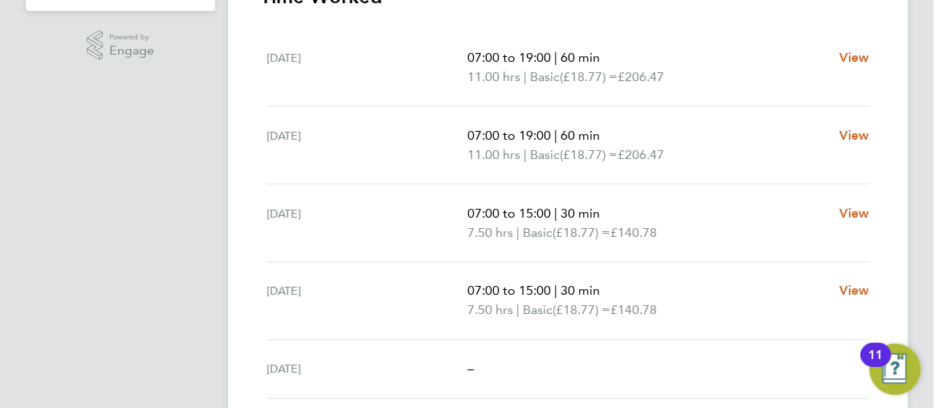
click at [922, 189] on ng-component "Back Follow [PERSON_NAME] Timesheet [DATE] - [DATE] £990. 12 "Cleaning Supervis…" at bounding box center [581, 87] width 706 height 1167
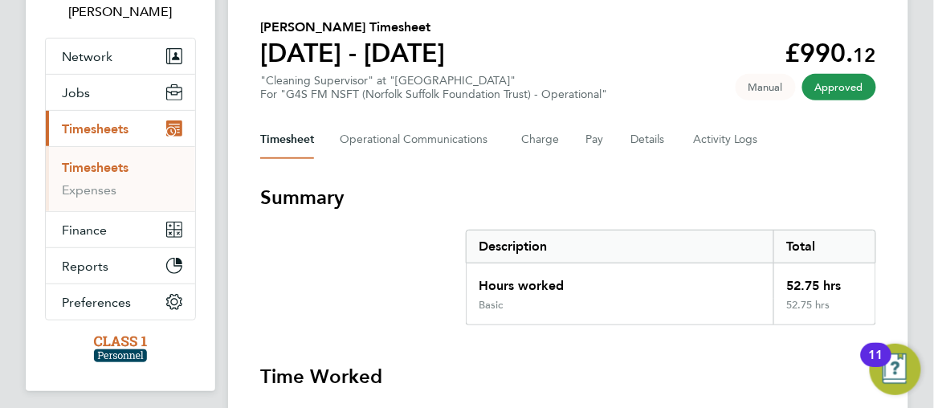
scroll to position [0, 0]
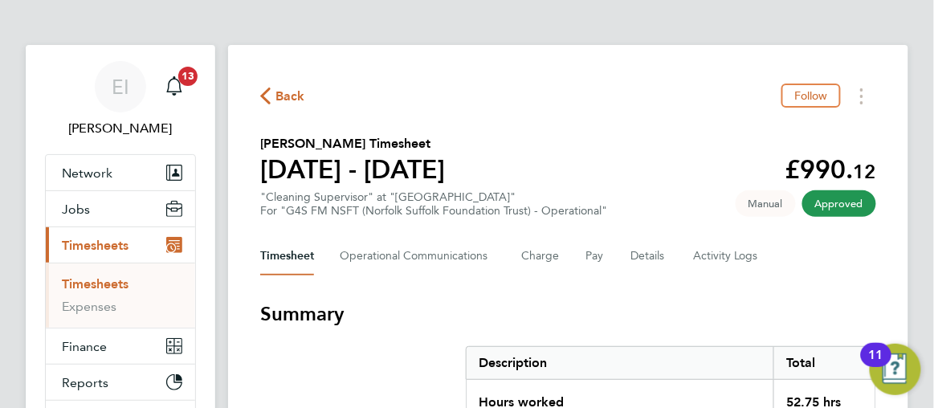
click at [263, 100] on icon "button" at bounding box center [265, 96] width 10 height 17
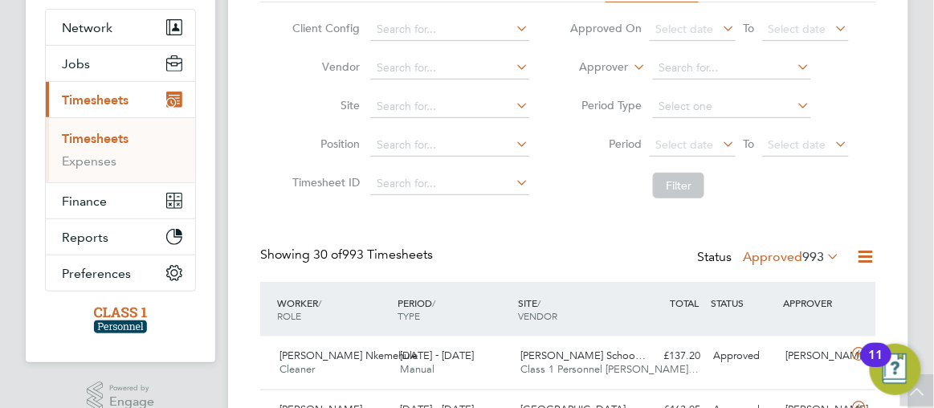
click at [825, 257] on icon at bounding box center [825, 256] width 0 height 22
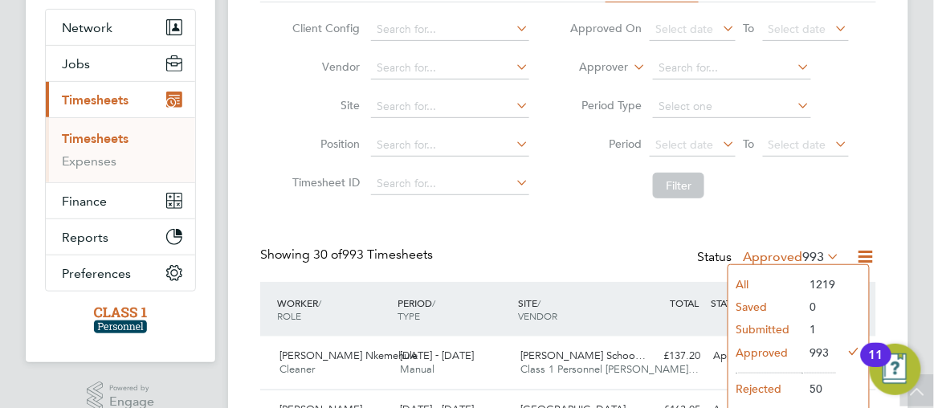
click at [766, 328] on li "Submitted" at bounding box center [766, 329] width 74 height 22
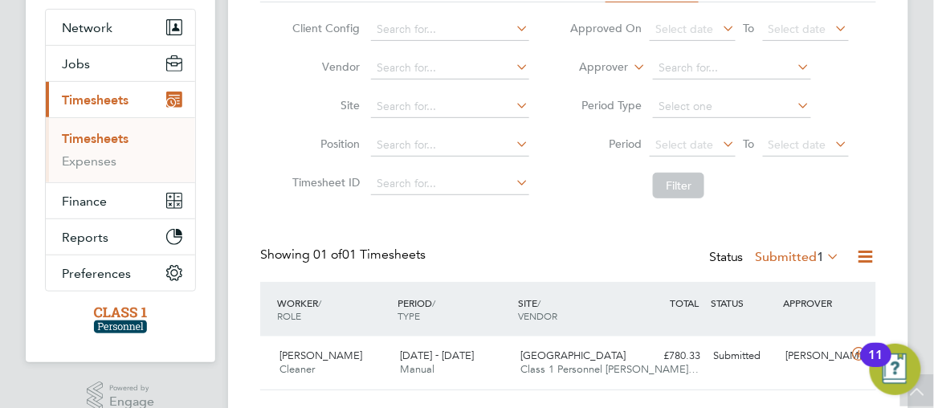
click at [914, 253] on app-barbie "Timesheets New Timesheet Timesheets I Follow All Timesheets Client Config Vendo…" at bounding box center [581, 139] width 706 height 568
